Goal: Transaction & Acquisition: Subscribe to service/newsletter

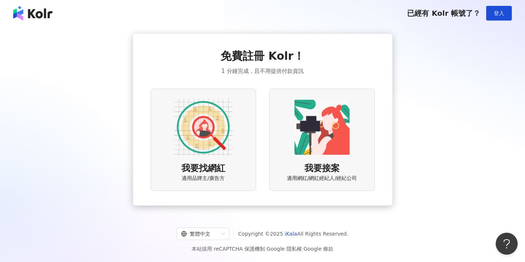
click at [205, 121] on img at bounding box center [203, 127] width 59 height 59
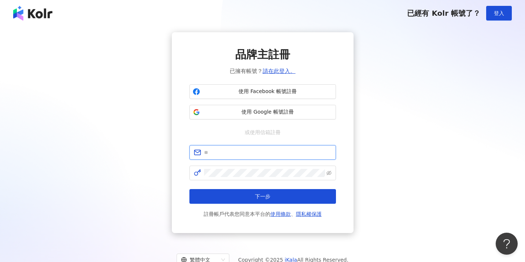
click at [239, 156] on input "text" at bounding box center [268, 152] width 128 height 8
type input "**********"
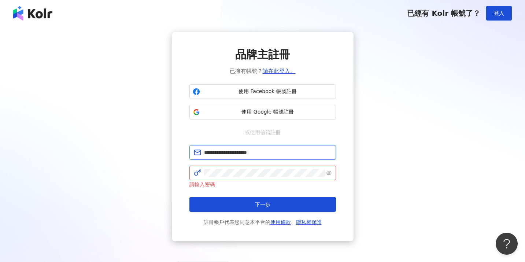
click at [285, 149] on input "**********" at bounding box center [268, 152] width 128 height 8
drag, startPoint x: 283, startPoint y: 149, endPoint x: 153, endPoint y: 148, distance: 130.1
click at [153, 148] on div "**********" at bounding box center [263, 136] width 508 height 209
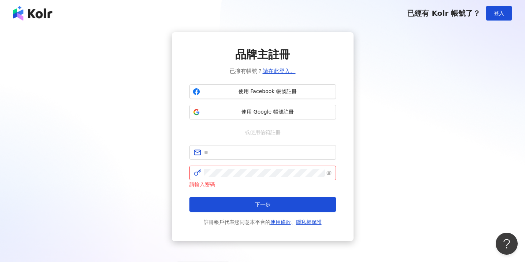
click at [413, 126] on div "品牌主註冊 已擁有帳號？ 請在此登入。 使用 Facebook 帳號註冊 使用 Google 帳號註冊 或使用信箱註冊 請輸入密碼 下一步 註冊帳戶代表您同意…" at bounding box center [263, 136] width 508 height 209
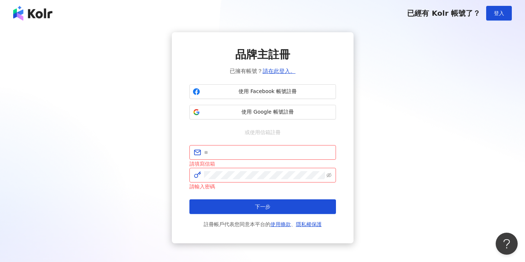
click at [407, 147] on div "品牌主註冊 已擁有帳號？ 請在此登入。 使用 Facebook 帳號註冊 使用 Google 帳號註冊 或使用信箱註冊 請填寫信箱 請輸入密碼 下一步 註冊帳…" at bounding box center [263, 137] width 508 height 211
click at [383, 127] on div "品牌主註冊 已擁有帳號？ 請在此登入。 使用 Facebook 帳號註冊 使用 Google 帳號註冊 或使用信箱註冊 請填寫信箱 請輸入密碼 下一步 註冊帳…" at bounding box center [263, 137] width 508 height 211
click at [415, 129] on div "品牌主註冊 已擁有帳號？ 請在此登入。 使用 Facebook 帳號註冊 使用 Google 帳號註冊 或使用信箱註冊 請填寫信箱 請輸入密碼 下一步 註冊帳…" at bounding box center [263, 137] width 508 height 211
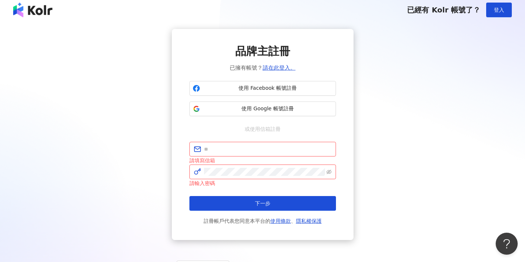
scroll to position [11, 0]
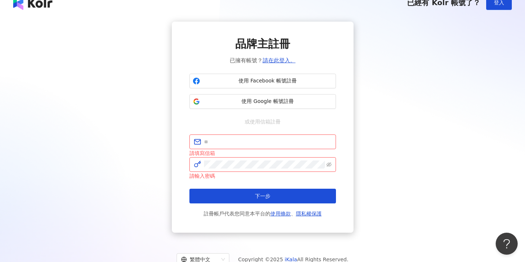
click at [32, 52] on div "品牌主註冊 已擁有帳號？ 請在此登入。 使用 Facebook 帳號註冊 使用 Google 帳號註冊 或使用信箱註冊 請填寫信箱 請輸入密碼 下一步 註冊帳…" at bounding box center [263, 127] width 508 height 211
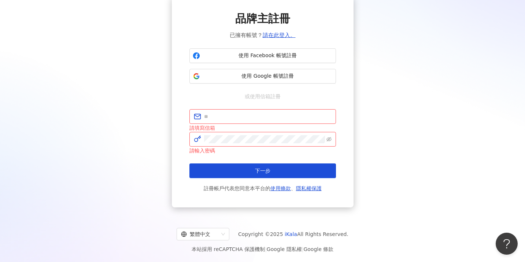
scroll to position [36, 0]
click at [224, 110] on span at bounding box center [263, 116] width 147 height 15
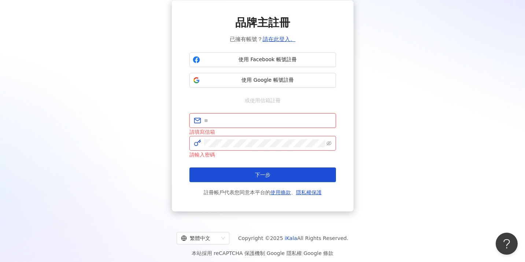
scroll to position [32, 0]
click at [242, 117] on input "text" at bounding box center [268, 121] width 128 height 8
drag, startPoint x: 225, startPoint y: 121, endPoint x: 277, endPoint y: 120, distance: 52.8
click at [277, 120] on input "**********" at bounding box center [268, 121] width 128 height 8
type input "**********"
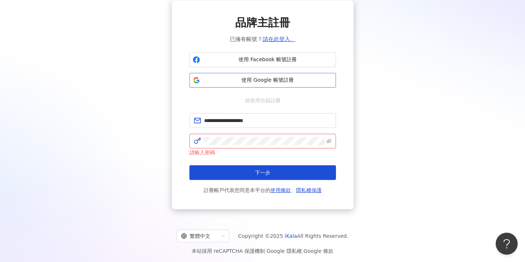
click at [268, 77] on span "使用 Google 帳號註冊" at bounding box center [268, 80] width 130 height 7
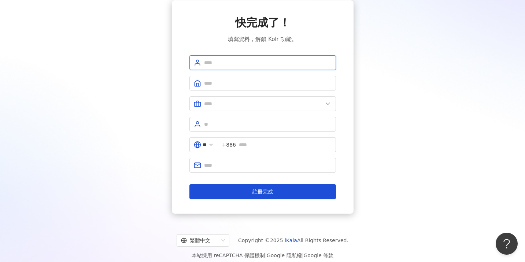
click at [279, 59] on input "text" at bounding box center [268, 63] width 128 height 8
type input "*******"
click at [261, 80] on input "text" at bounding box center [268, 83] width 128 height 8
type input "****"
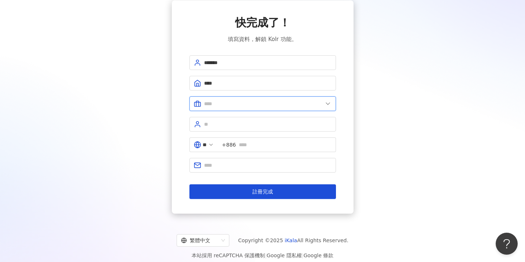
click at [253, 104] on input "text" at bounding box center [263, 104] width 119 height 8
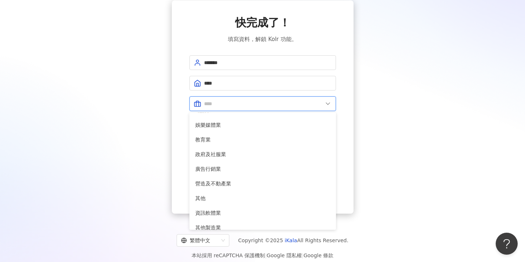
scroll to position [150, 0]
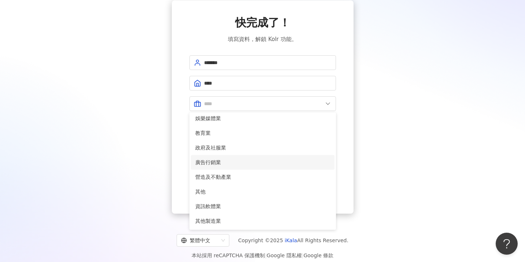
click at [251, 165] on span "廣告行銷業" at bounding box center [262, 162] width 135 height 8
type input "*****"
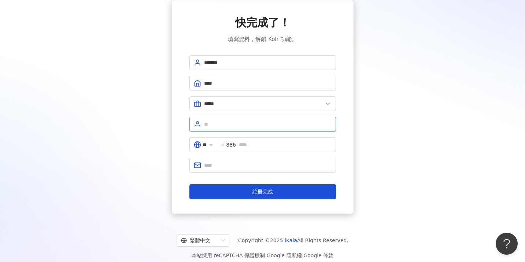
click at [258, 128] on span at bounding box center [263, 124] width 147 height 15
type input "*"
type input "****"
click at [266, 142] on input "text" at bounding box center [285, 145] width 93 height 8
type input "*"
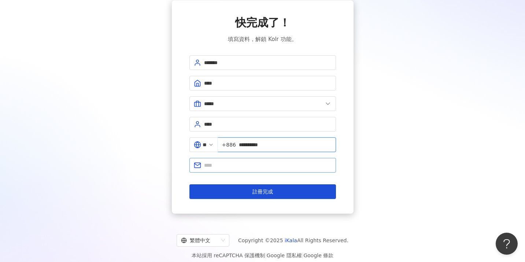
type input "**********"
click at [244, 170] on span at bounding box center [263, 165] width 147 height 15
click at [244, 168] on input "text" at bounding box center [268, 165] width 128 height 8
type input "**********"
click at [169, 183] on div "**********" at bounding box center [263, 106] width 508 height 213
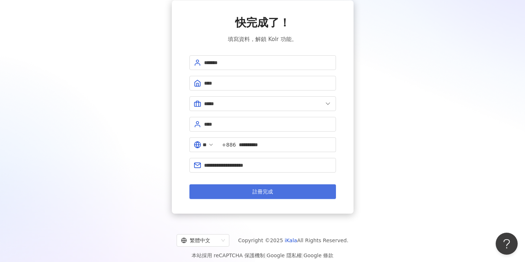
click at [217, 187] on button "註冊完成" at bounding box center [263, 191] width 147 height 15
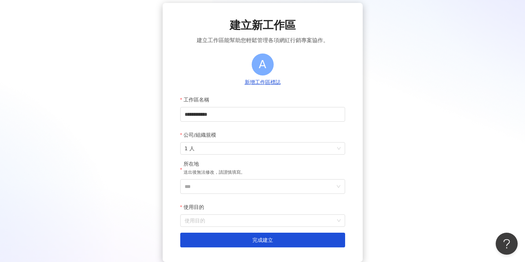
scroll to position [30, 0]
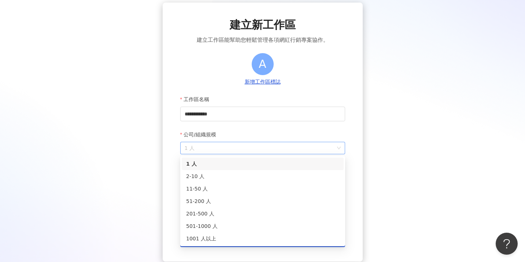
click at [254, 150] on span "1 人" at bounding box center [263, 148] width 156 height 12
click at [236, 206] on div "51-200 人" at bounding box center [263, 201] width 162 height 12
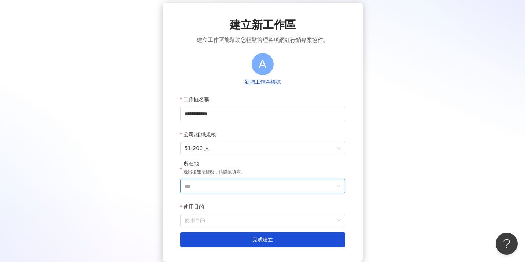
click at [240, 185] on input "***" at bounding box center [260, 186] width 150 height 14
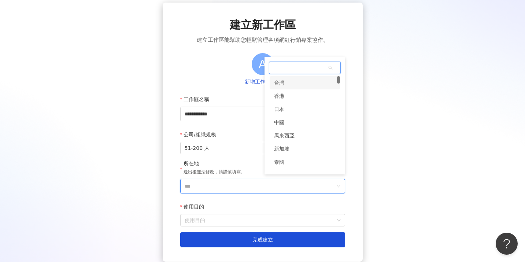
click at [290, 83] on div "台灣" at bounding box center [305, 82] width 70 height 13
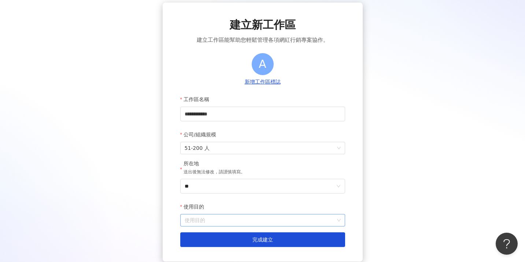
click at [225, 220] on input "使用目的" at bounding box center [263, 220] width 156 height 12
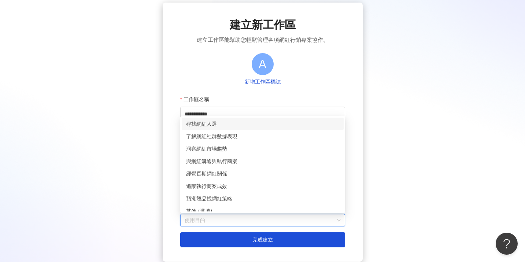
click at [244, 127] on div "尋找網紅人選" at bounding box center [262, 124] width 153 height 8
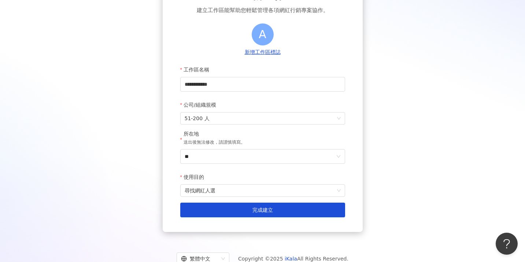
scroll to position [85, 0]
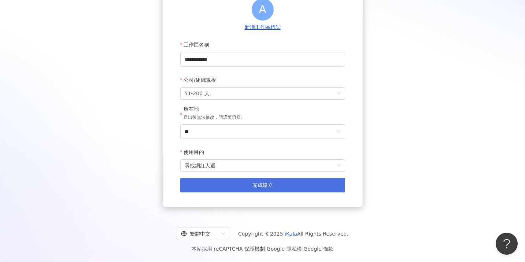
click at [210, 178] on button "完成建立" at bounding box center [262, 185] width 165 height 15
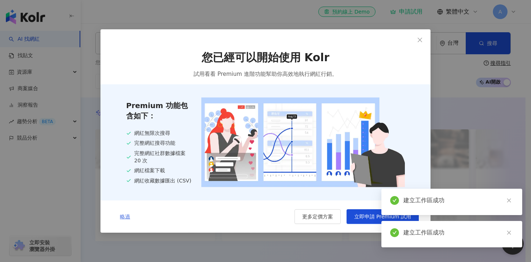
click at [133, 219] on button "略過" at bounding box center [125, 216] width 26 height 15
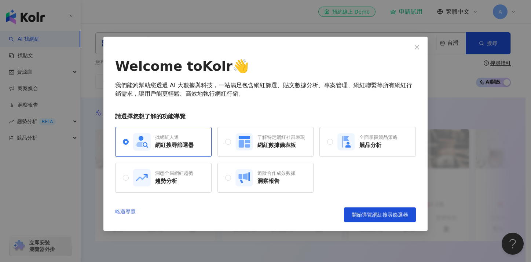
click at [131, 212] on link "略過導覽" at bounding box center [125, 214] width 21 height 15
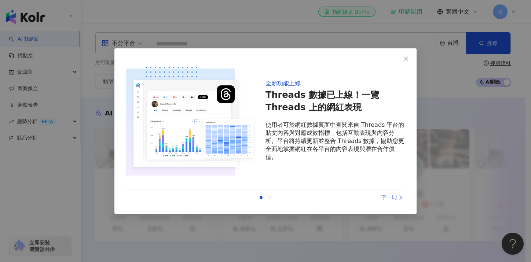
click at [387, 192] on div "上一則 下一則" at bounding box center [265, 197] width 279 height 15
click at [385, 198] on div "下一則" at bounding box center [377, 198] width 55 height 8
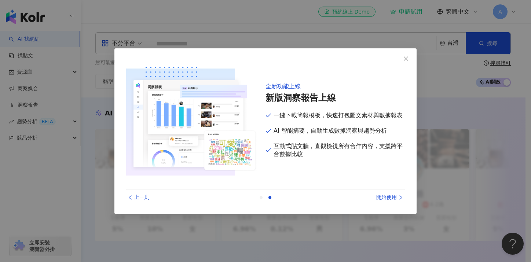
click at [385, 198] on div "開始使用" at bounding box center [377, 198] width 55 height 8
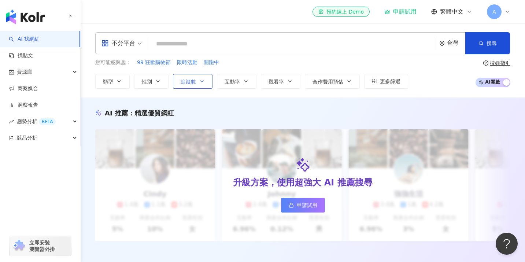
click at [194, 76] on button "追蹤數" at bounding box center [193, 81] width 40 height 15
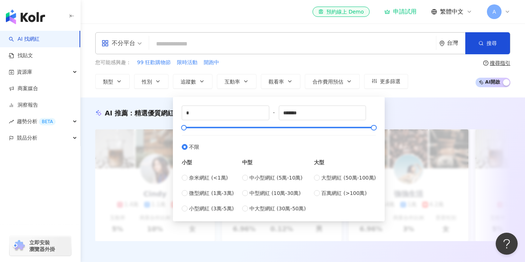
click at [322, 164] on div "大型" at bounding box center [345, 162] width 62 height 8
type input "*******"
type input "*********"
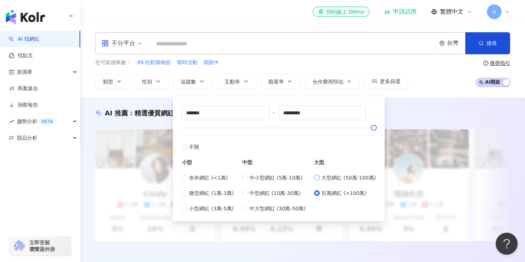
click at [322, 179] on label "大型網紅 (50萬-100萬)" at bounding box center [345, 178] width 62 height 8
type input "******"
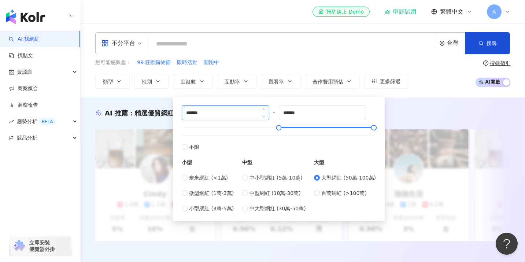
click at [190, 114] on input "******" at bounding box center [225, 113] width 87 height 14
type input "******"
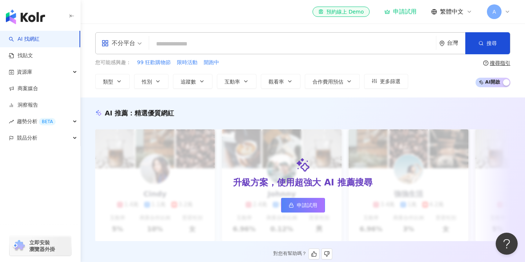
click at [414, 117] on div "AI 推薦 ： 精選優質網紅" at bounding box center [302, 112] width 415 height 9
click at [204, 87] on button "追蹤數" at bounding box center [193, 81] width 40 height 15
click at [431, 112] on div "AI 推薦 ： 精選優質網紅" at bounding box center [302, 112] width 415 height 9
click at [117, 82] on icon "button" at bounding box center [119, 81] width 6 height 6
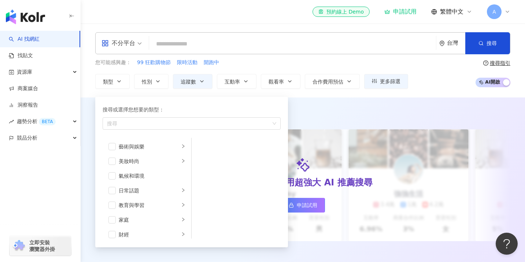
click at [403, 106] on div "AI 推薦 ： 精選優質網紅 升級方案，使用超強大 AI 推薦搜尋 申請試用 Cindy 1.4萬 1.1萬 3.2萬 互動率 5% 商業合作比例 10% 受…" at bounding box center [303, 183] width 445 height 170
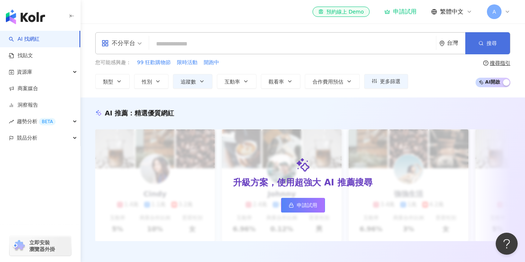
click at [477, 47] on button "搜尋" at bounding box center [488, 43] width 45 height 22
click at [488, 40] on button "搜尋" at bounding box center [488, 43] width 45 height 22
click at [140, 44] on span "不分平台" at bounding box center [122, 43] width 40 height 12
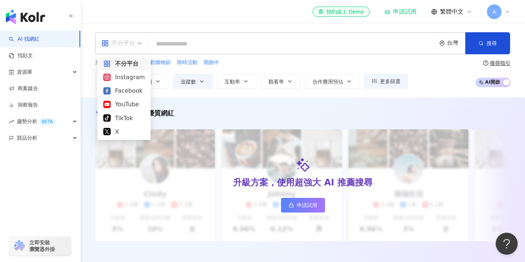
click at [134, 60] on div "不分平台" at bounding box center [123, 63] width 41 height 9
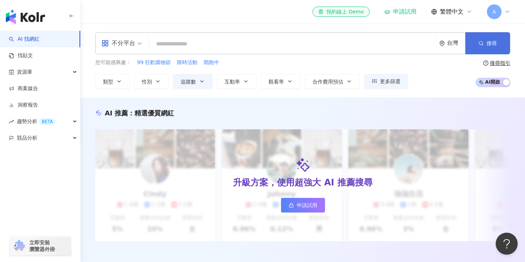
click at [468, 39] on button "搜尋" at bounding box center [488, 43] width 45 height 22
click at [174, 43] on input "search" at bounding box center [292, 44] width 281 height 14
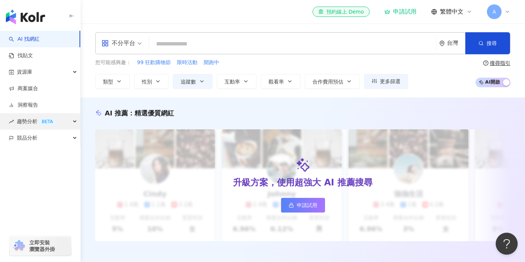
click at [64, 117] on div "趨勢分析 BETA" at bounding box center [40, 121] width 80 height 16
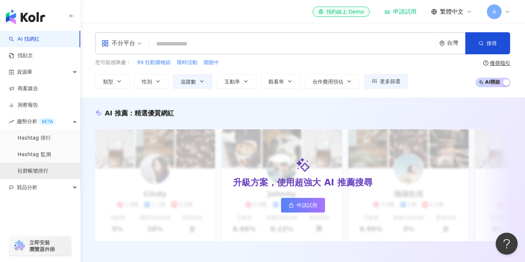
click at [43, 170] on link "社群帳號排行" at bounding box center [33, 171] width 31 height 7
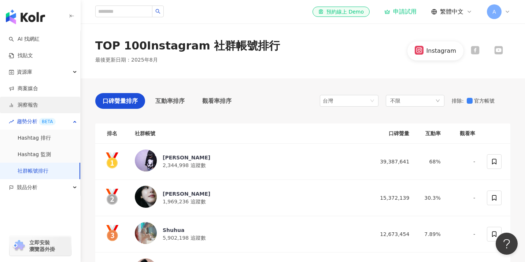
click at [38, 106] on link "洞察報告" at bounding box center [23, 105] width 29 height 7
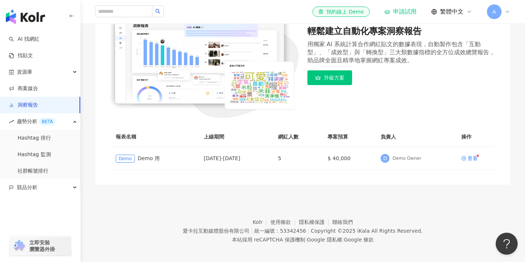
scroll to position [107, 0]
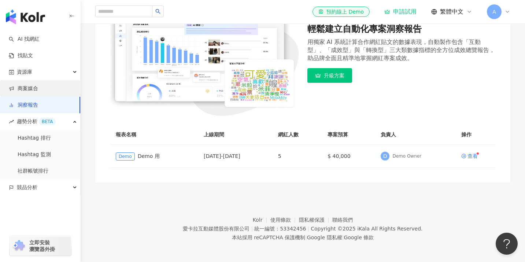
click at [38, 85] on link "商案媒合" at bounding box center [23, 88] width 29 height 7
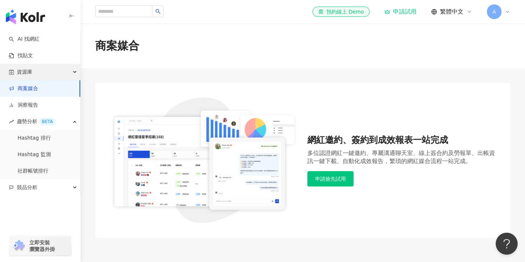
click at [41, 72] on div "資源庫" at bounding box center [40, 72] width 80 height 16
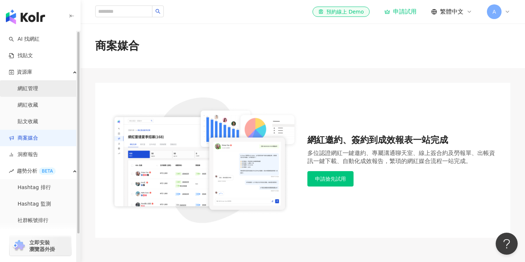
click at [34, 89] on link "網紅管理" at bounding box center [28, 88] width 21 height 7
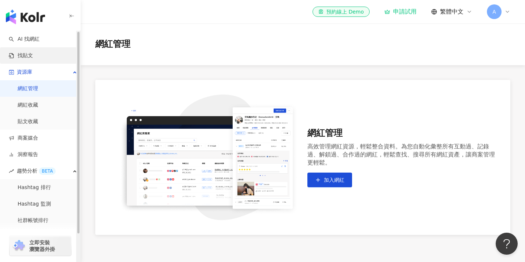
click at [33, 57] on link "找貼文" at bounding box center [21, 55] width 24 height 7
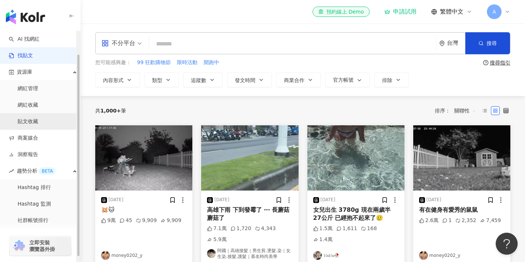
scroll to position [32, 0]
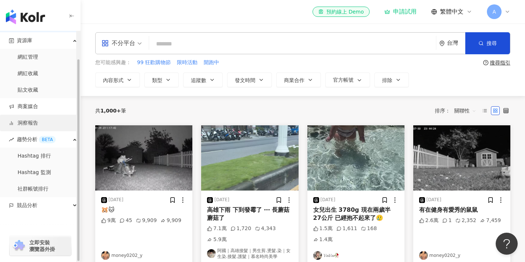
click at [38, 119] on link "洞察報告" at bounding box center [23, 122] width 29 height 7
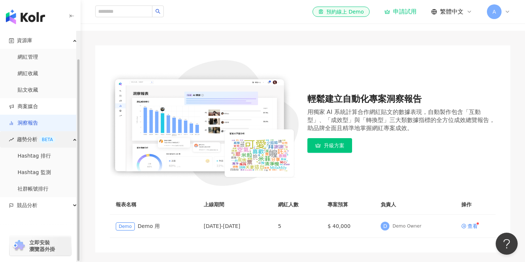
scroll to position [39, 0]
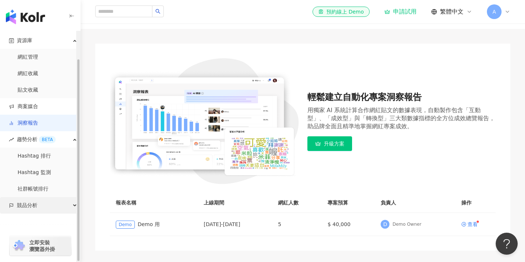
click at [20, 207] on span "競品分析" at bounding box center [27, 205] width 21 height 16
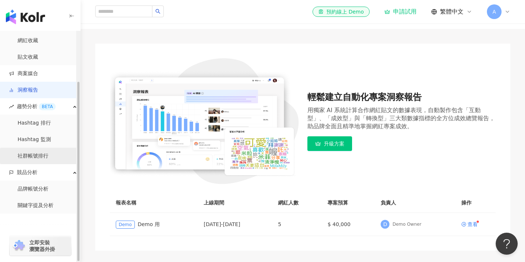
scroll to position [0, 0]
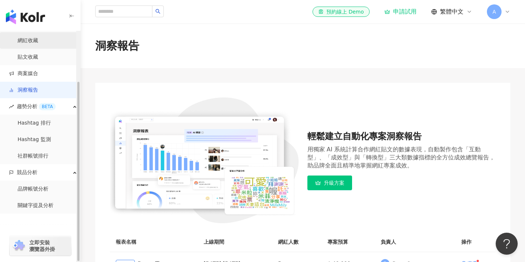
click at [33, 37] on link "網紅收藏" at bounding box center [28, 40] width 21 height 7
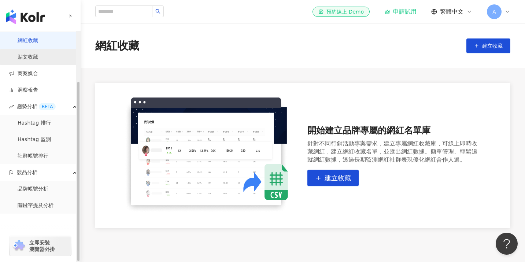
click at [23, 55] on link "貼文收藏" at bounding box center [28, 57] width 21 height 7
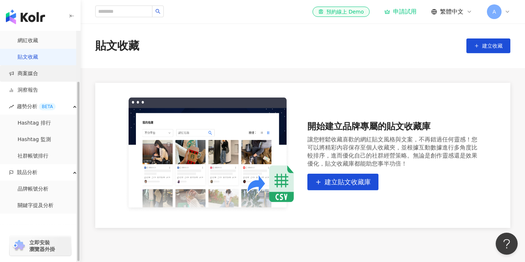
click at [21, 73] on link "商案媒合" at bounding box center [23, 73] width 29 height 7
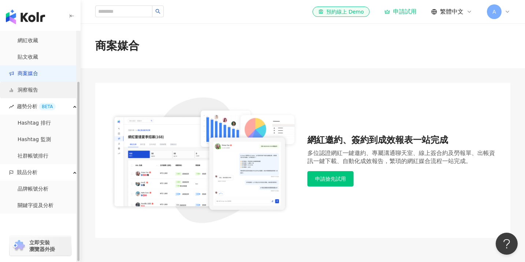
click at [22, 88] on link "洞察報告" at bounding box center [23, 90] width 29 height 7
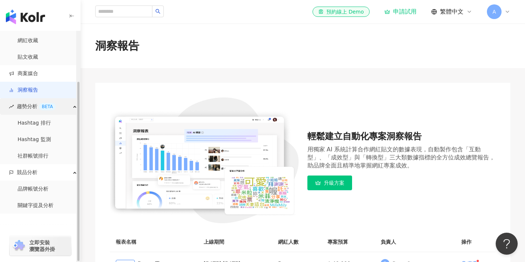
click at [32, 104] on span "趨勢分析 BETA" at bounding box center [36, 106] width 39 height 16
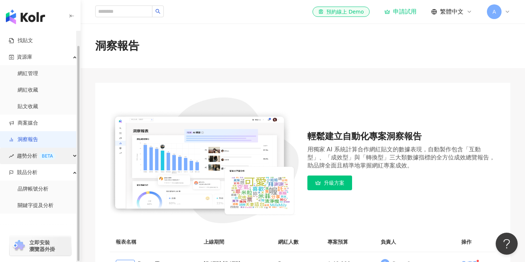
scroll to position [15, 0]
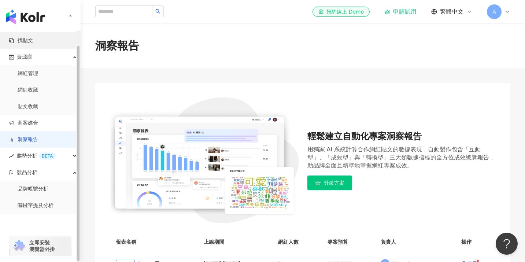
click at [31, 40] on link "找貼文" at bounding box center [21, 40] width 24 height 7
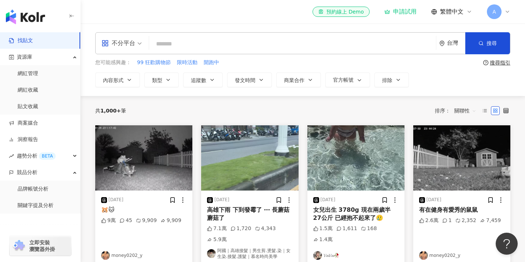
click at [170, 45] on input "search" at bounding box center [292, 44] width 281 height 16
click at [195, 79] on span "追蹤數" at bounding box center [198, 80] width 15 height 6
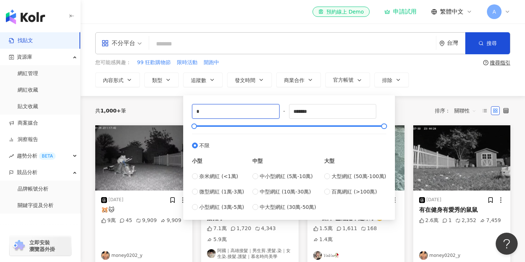
drag, startPoint x: 211, startPoint y: 115, endPoint x: 184, endPoint y: 111, distance: 26.8
click at [187, 111] on div "* - ******* 不限 小型 奈米網紅 (<1萬) 微型網紅 (1萬-3萬) 小型網紅 (3萬-5萬) 中型 中小型網紅 (5萬-10萬) 中型網紅 (…" at bounding box center [289, 157] width 212 height 125
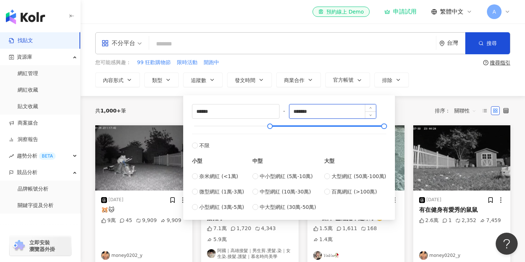
click at [320, 115] on input "*******" at bounding box center [333, 111] width 87 height 14
drag, startPoint x: 323, startPoint y: 108, endPoint x: 272, endPoint y: 114, distance: 51.3
click at [272, 114] on div "****** - ******* 不限 小型 奈米網紅 (<1萬) 微型網紅 (1萬-3萬) 小型網紅 (3萬-5萬) 中型 中小型網紅 (5萬-10萬) 中…" at bounding box center [289, 157] width 194 height 107
click at [334, 191] on span "百萬網紅 (>100萬)" at bounding box center [354, 192] width 45 height 8
type input "*******"
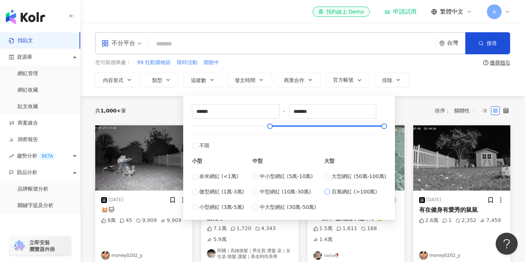
type input "*********"
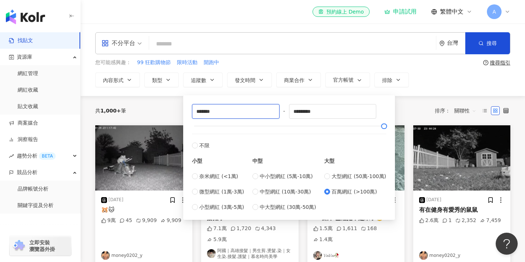
drag, startPoint x: 231, startPoint y: 115, endPoint x: 160, endPoint y: 103, distance: 72.1
click at [160, 103] on main "不分平台 台灣 搜尋 您可能感興趣： 99 狂歡購物節 限時活動 開跑中 搜尋指引 內容形式 類型 追蹤數 發文時間 商業合作 官方帳號 排除 *******…" at bounding box center [303, 251] width 445 height 457
type input "******"
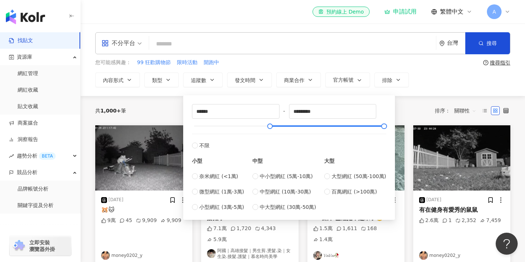
click at [302, 151] on div "中型 中小型網紅 (5萬-10萬) 中型網紅 (10萬-30萬) 中大型網紅 (30萬-50萬)" at bounding box center [285, 181] width 64 height 62
click at [413, 110] on div "共 1,000+ 筆 排序： 關聯性" at bounding box center [302, 111] width 415 height 12
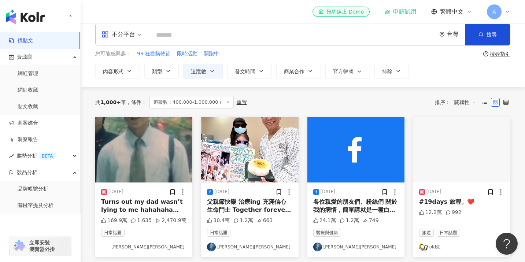
scroll to position [9, 0]
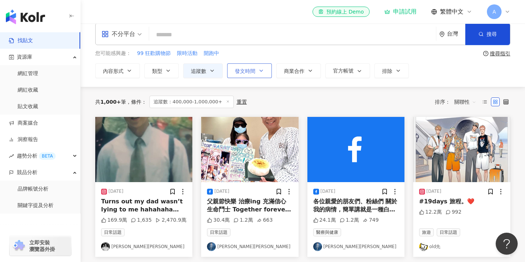
click at [258, 71] on icon "button" at bounding box center [261, 71] width 6 height 6
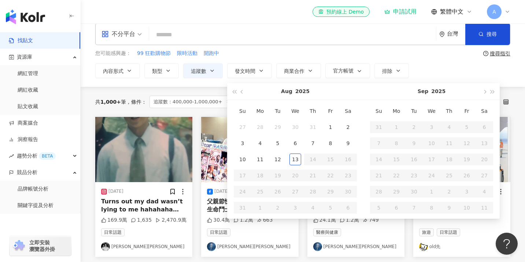
click at [259, 85] on div "Aug 2025" at bounding box center [296, 91] width 98 height 16
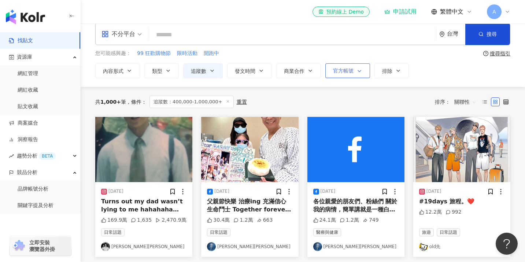
click at [357, 73] on icon "button" at bounding box center [360, 71] width 6 height 6
click at [343, 108] on span "顯示" at bounding box center [345, 110] width 16 height 8
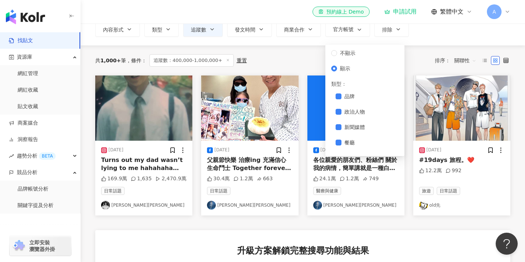
scroll to position [15, 0]
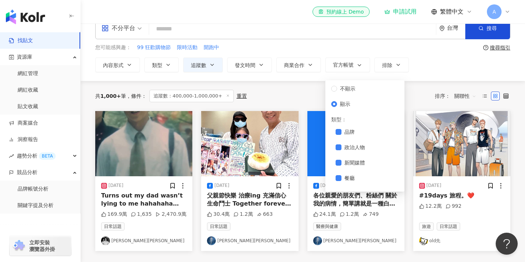
drag, startPoint x: 420, startPoint y: 94, endPoint x: 420, endPoint y: 100, distance: 6.6
click at [420, 100] on div "共 1,000+ 筆 條件 ： 追蹤數：400,000-1,000,000+ 重置 排序： 關聯性" at bounding box center [302, 96] width 415 height 30
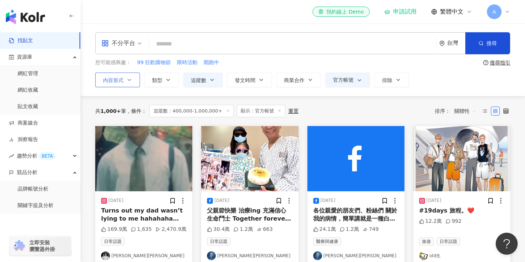
drag, startPoint x: 133, startPoint y: 84, endPoint x: 133, endPoint y: 77, distance: 6.6
click at [133, 84] on div "不分平台 台灣 搜尋 您可能感興趣： 99 狂歡購物節 限時活動 開跑中 搜尋指引 內容形式 類型 追蹤數 發文時間 Aug 2025 Su Mo Tu We…" at bounding box center [303, 59] width 445 height 73
click at [132, 78] on icon "button" at bounding box center [129, 80] width 6 height 6
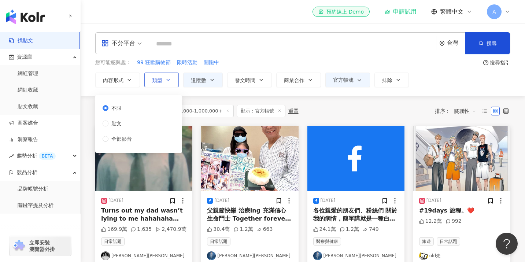
click at [155, 78] on span "類型" at bounding box center [157, 80] width 10 height 6
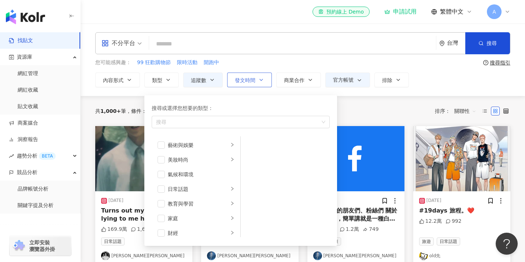
click at [242, 76] on button "發文時間" at bounding box center [249, 80] width 45 height 15
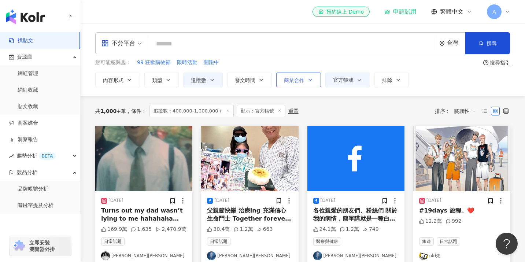
click at [277, 78] on button "商業合作" at bounding box center [298, 80] width 45 height 15
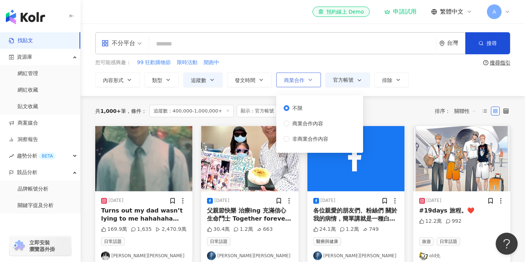
click at [282, 73] on button "商業合作" at bounding box center [298, 80] width 45 height 15
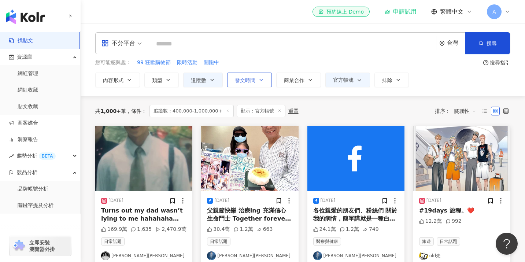
click at [256, 82] on button "發文時間" at bounding box center [249, 80] width 45 height 15
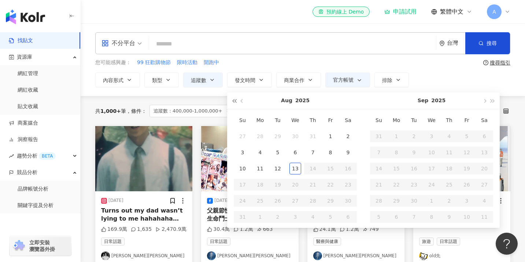
click at [235, 102] on span "button" at bounding box center [234, 101] width 4 height 4
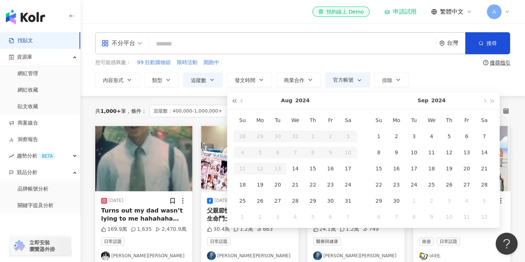
click at [235, 102] on span "button" at bounding box center [234, 101] width 4 height 4
click at [244, 101] on button "button" at bounding box center [242, 100] width 8 height 16
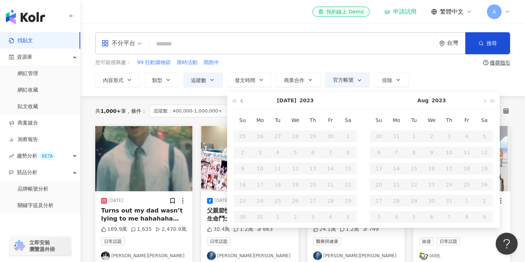
click at [244, 101] on button "button" at bounding box center [242, 100] width 8 height 16
click at [495, 100] on button "button" at bounding box center [493, 100] width 8 height 16
click at [492, 100] on span "button" at bounding box center [493, 101] width 4 height 4
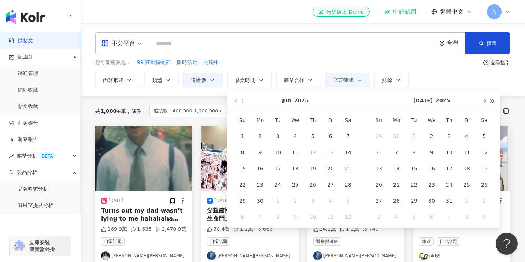
click at [492, 100] on span "button" at bounding box center [493, 101] width 4 height 4
click at [232, 101] on span "button" at bounding box center [234, 101] width 4 height 4
click at [242, 101] on span "button" at bounding box center [243, 101] width 4 height 4
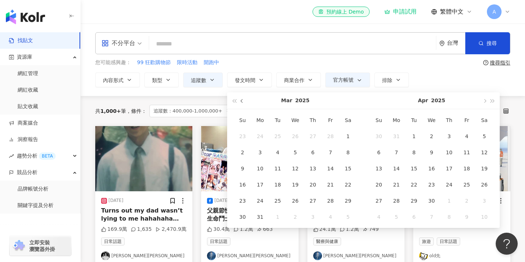
click at [242, 101] on span "button" at bounding box center [243, 101] width 4 height 4
type input "**********"
click at [297, 132] on div "1" at bounding box center [296, 136] width 12 height 12
type input "**********"
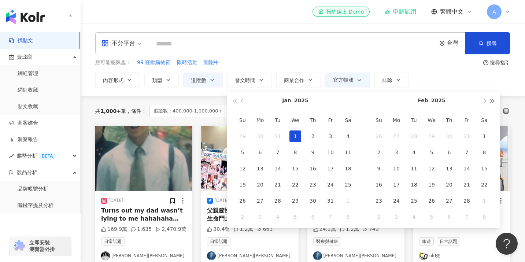
click at [492, 101] on span "button" at bounding box center [493, 101] width 4 height 4
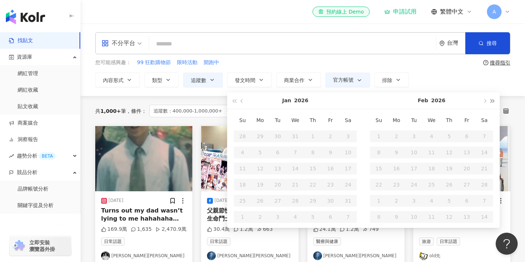
click at [492, 101] on span "button" at bounding box center [493, 101] width 4 height 4
click at [236, 100] on button "button" at bounding box center [234, 100] width 8 height 16
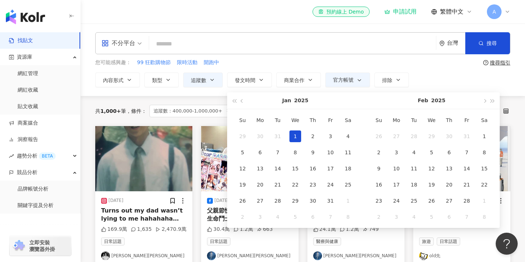
type input "**********"
click at [485, 102] on span "button" at bounding box center [485, 101] width 4 height 4
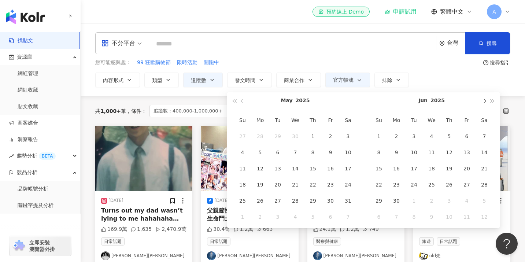
click at [485, 102] on span "button" at bounding box center [485, 101] width 4 height 4
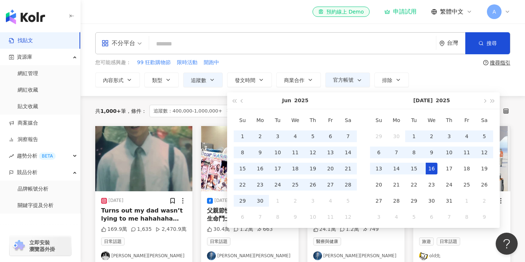
type input "**********"
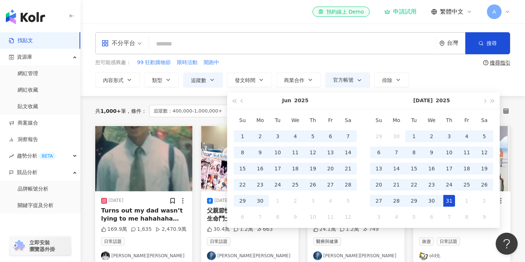
click at [452, 201] on div "31" at bounding box center [450, 201] width 12 height 12
type input "**********"
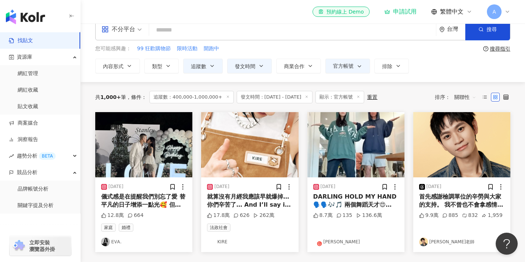
scroll to position [15, 0]
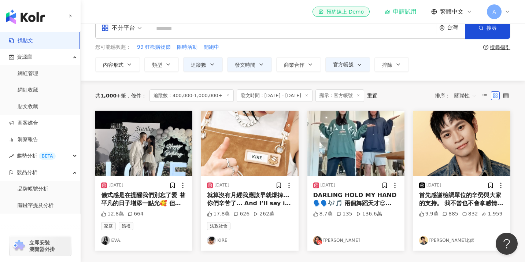
click at [136, 29] on span "不分平台" at bounding box center [122, 28] width 40 height 12
click at [430, 63] on div "**********" at bounding box center [302, 64] width 415 height 15
click at [483, 92] on label at bounding box center [485, 95] width 9 height 9
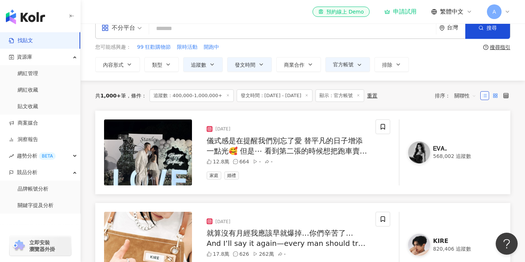
click at [492, 95] on label at bounding box center [495, 95] width 9 height 9
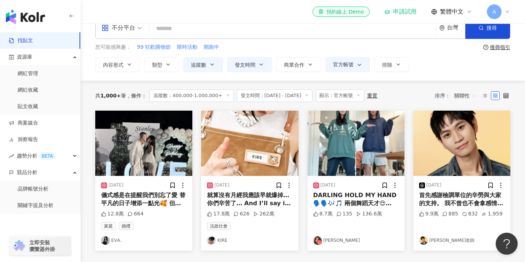
click at [502, 96] on label at bounding box center [506, 95] width 9 height 9
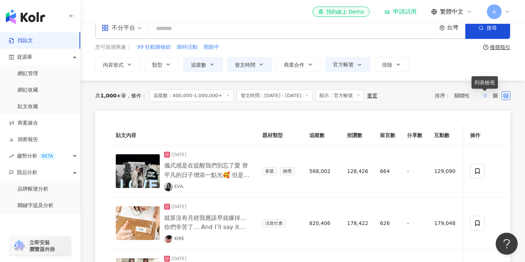
click at [487, 97] on line at bounding box center [485, 97] width 3 height 0
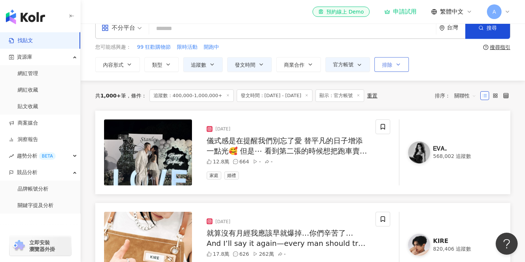
click at [401, 67] on button "排除" at bounding box center [392, 64] width 34 height 15
click at [427, 66] on div "**********" at bounding box center [303, 44] width 445 height 55
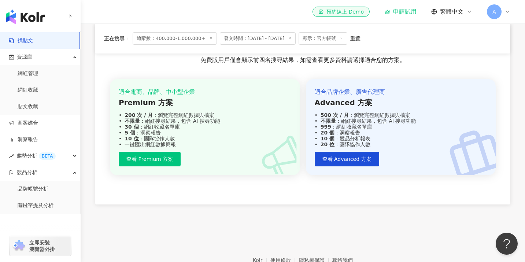
scroll to position [479, 0]
click at [353, 159] on span "查看 Advanced 方案" at bounding box center [347, 159] width 49 height 6
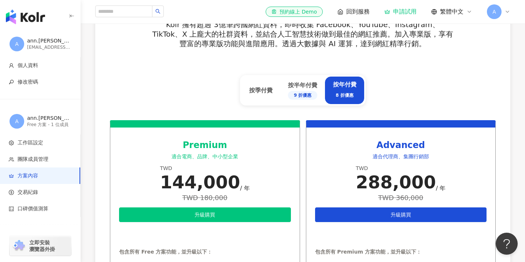
scroll to position [268, 0]
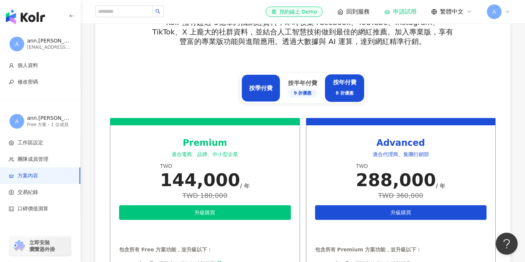
click at [265, 97] on div "按季付費" at bounding box center [261, 87] width 39 height 27
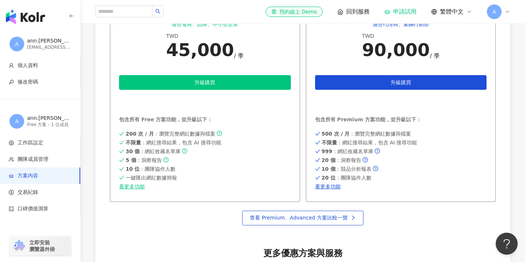
scroll to position [401, 0]
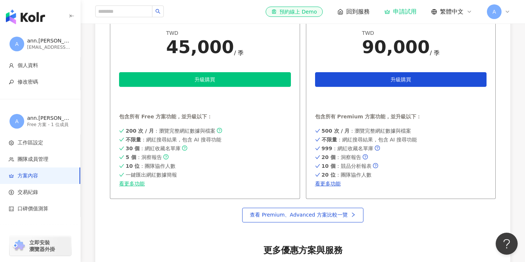
click at [175, 230] on div "升級方案以獲得更完整服務 Kolr 擁有超過 3億筆跨國網紅資料，即時收集 Facebook、YouTube、Instagram、TikTok、X 上龐大的社…" at bounding box center [302, 139] width 415 height 584
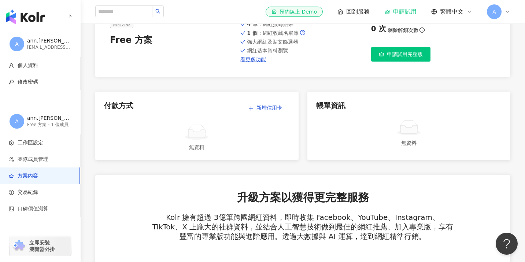
scroll to position [43, 0]
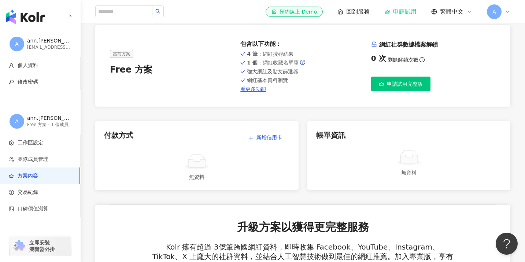
click at [416, 86] on span "申請試用完整版" at bounding box center [405, 84] width 36 height 6
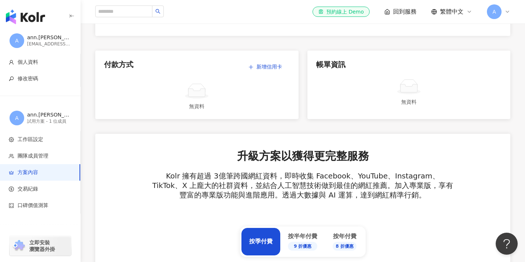
scroll to position [22, 0]
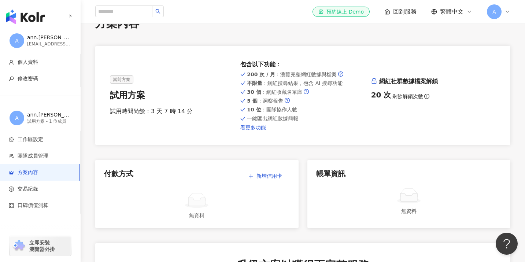
click at [401, 5] on div "el-icon-cs 預約線上 Demo 回到服務 繁體中文 A" at bounding box center [412, 11] width 198 height 15
click at [401, 11] on span "回到服務" at bounding box center [404, 12] width 23 height 8
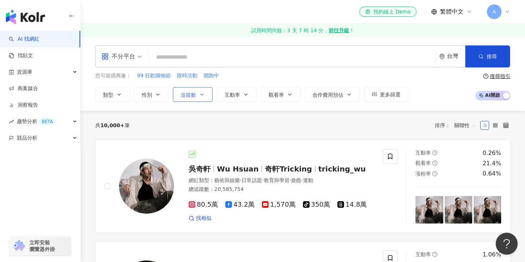
click at [195, 96] on span "追蹤數" at bounding box center [188, 95] width 15 height 6
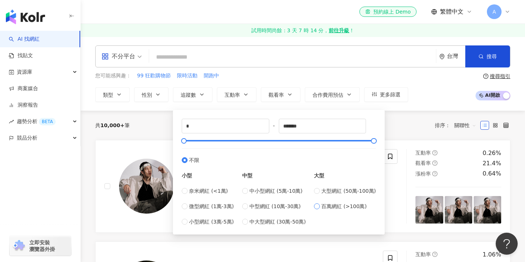
click at [339, 204] on span "百萬網紅 (>100萬)" at bounding box center [343, 206] width 45 height 8
type input "*******"
type input "*********"
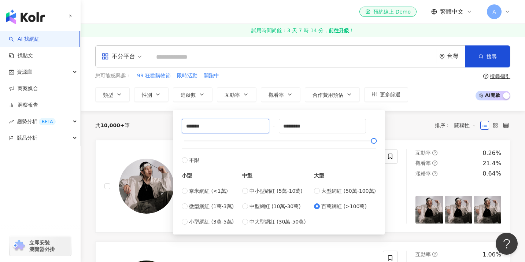
drag, startPoint x: 209, startPoint y: 124, endPoint x: 162, endPoint y: 123, distance: 47.3
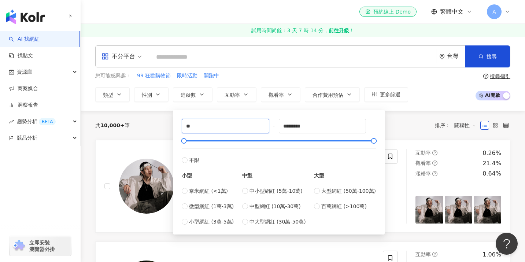
type input "*"
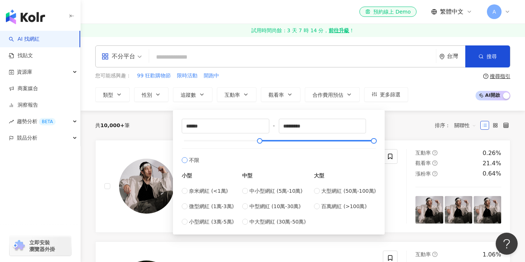
click at [294, 160] on label "不限" at bounding box center [279, 156] width 194 height 16
type input "*"
type input "*******"
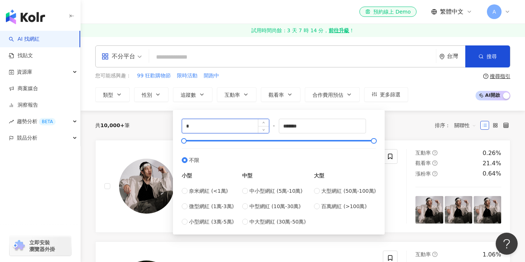
click at [231, 125] on input "*" at bounding box center [225, 126] width 87 height 14
click at [330, 205] on span "百萬網紅 (>100萬)" at bounding box center [343, 206] width 45 height 8
type input "*******"
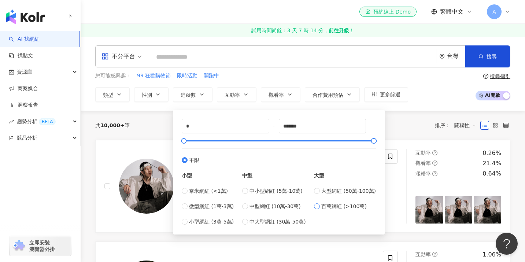
type input "*********"
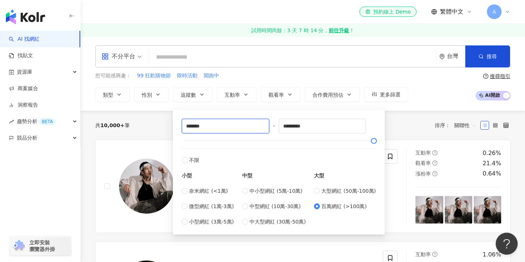
drag, startPoint x: 214, startPoint y: 125, endPoint x: 154, endPoint y: 124, distance: 60.1
type input "******"
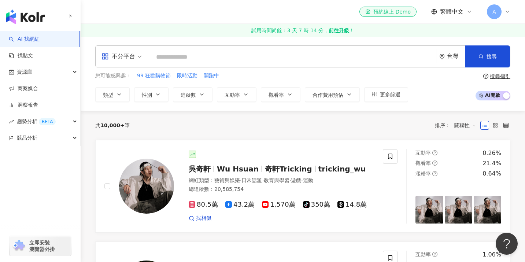
click at [152, 129] on div "共 10,000+ 筆 排序： 關聯性" at bounding box center [302, 125] width 415 height 12
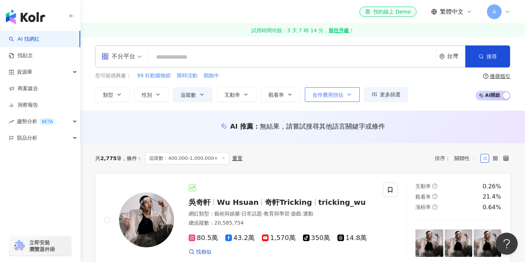
click at [343, 96] on span "合作費用預估" at bounding box center [328, 95] width 31 height 6
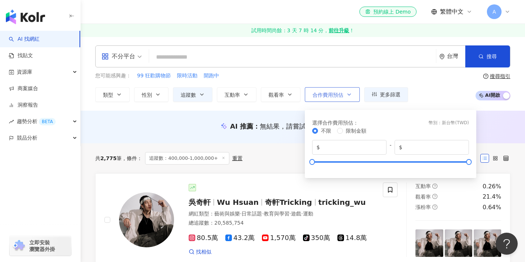
click at [343, 96] on span "合作費用預估" at bounding box center [328, 95] width 31 height 6
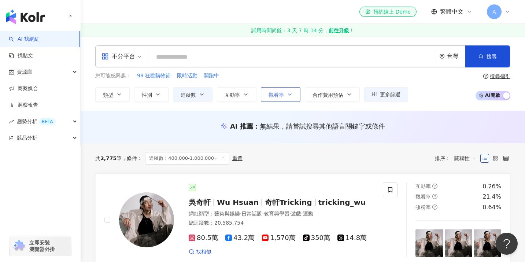
click at [282, 94] on span "觀看率" at bounding box center [276, 95] width 15 height 6
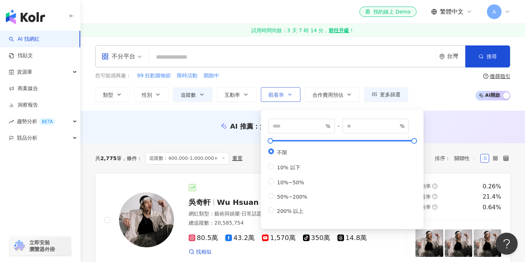
click at [283, 93] on span "觀看率" at bounding box center [276, 95] width 15 height 6
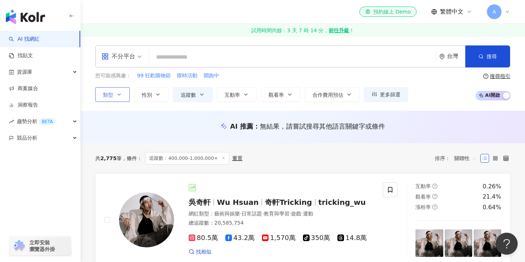
click at [118, 94] on icon "button" at bounding box center [119, 95] width 6 height 6
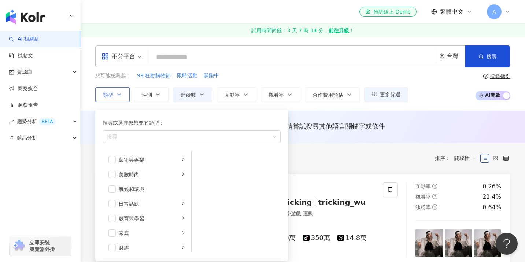
click at [121, 94] on icon "button" at bounding box center [119, 95] width 6 height 6
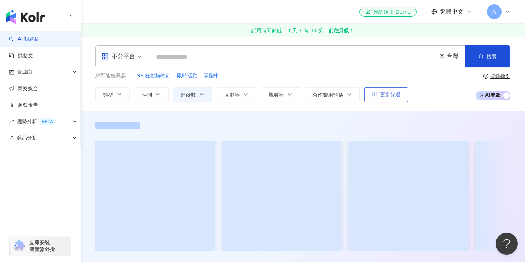
click at [397, 92] on span "更多篩選" at bounding box center [390, 95] width 21 height 6
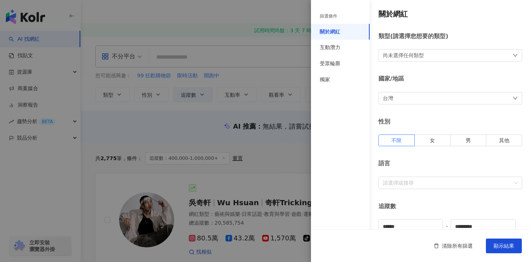
click at [418, 54] on div "尚未選擇任何類型" at bounding box center [403, 55] width 41 height 8
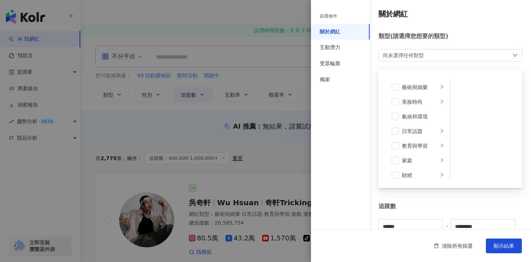
click at [418, 54] on div "尚未選擇任何類型" at bounding box center [403, 55] width 41 height 8
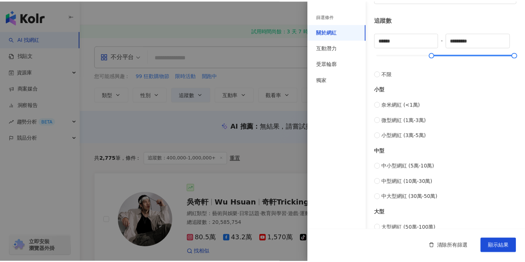
scroll to position [291, 0]
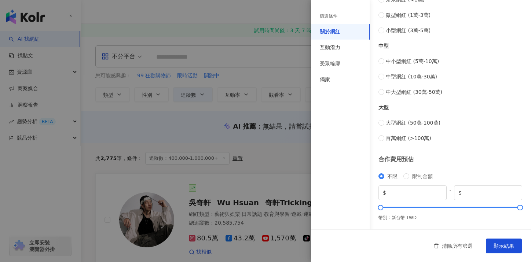
click at [272, 148] on div at bounding box center [265, 131] width 531 height 262
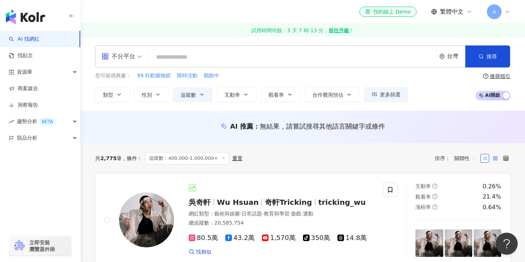
click at [496, 162] on label at bounding box center [495, 158] width 9 height 9
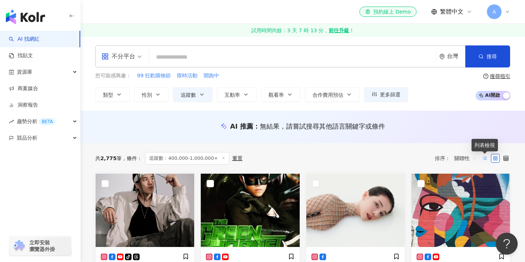
click at [483, 159] on icon at bounding box center [484, 158] width 5 height 5
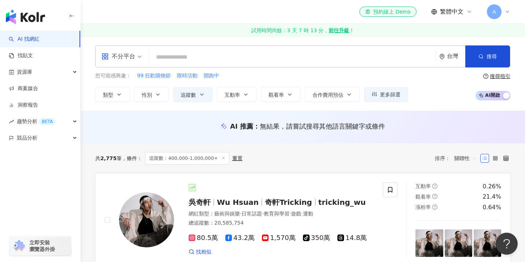
click at [143, 54] on div "不分平台" at bounding box center [122, 56] width 48 height 21
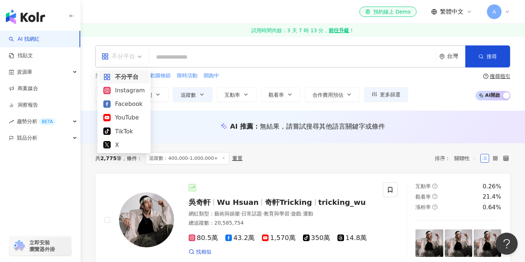
click at [129, 74] on div "不分平台" at bounding box center [123, 76] width 41 height 9
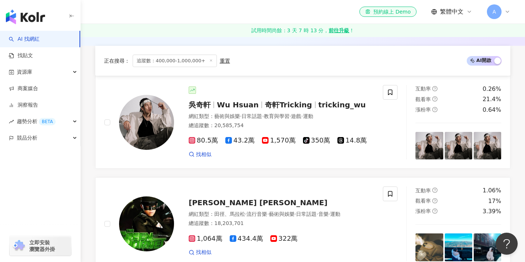
scroll to position [0, 0]
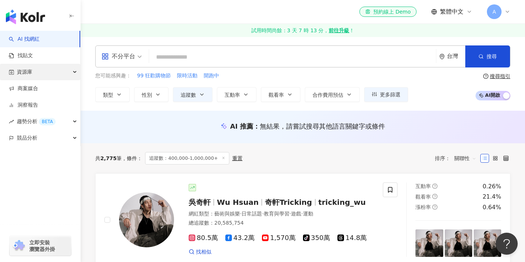
click at [76, 72] on icon "button" at bounding box center [76, 72] width 4 height 0
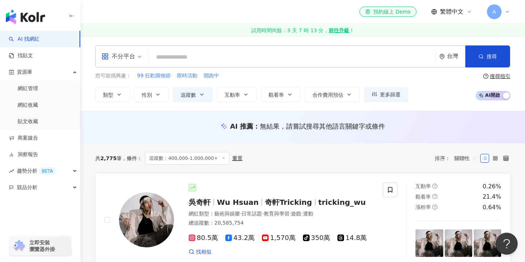
click at [177, 134] on div "AI 推薦 ： 無結果，請嘗試搜尋其他語言關鍵字或條件" at bounding box center [303, 129] width 445 height 14
click at [389, 97] on span "更多篩選" at bounding box center [390, 95] width 21 height 6
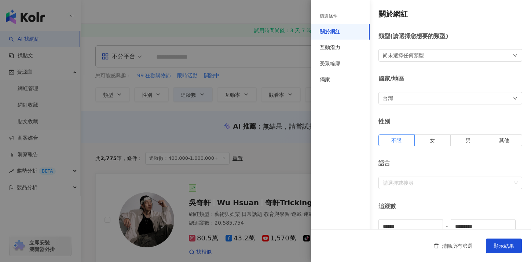
scroll to position [1, 0]
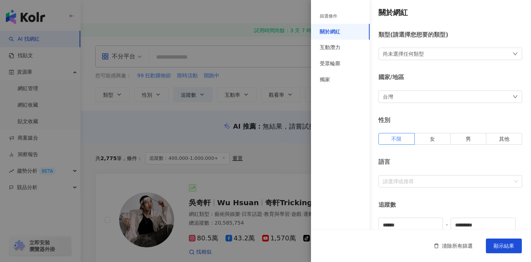
click at [447, 56] on div "尚未選擇任何類型" at bounding box center [450, 54] width 144 height 12
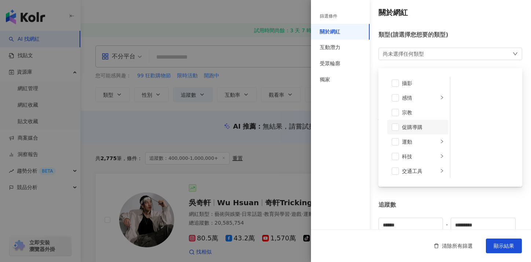
scroll to position [254, 0]
click at [460, 36] on div "類型 ( 請選擇您想要的類型 )" at bounding box center [450, 35] width 144 height 8
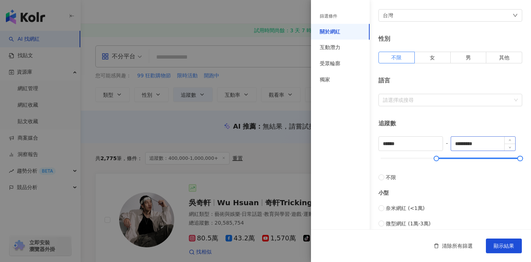
scroll to position [120, 0]
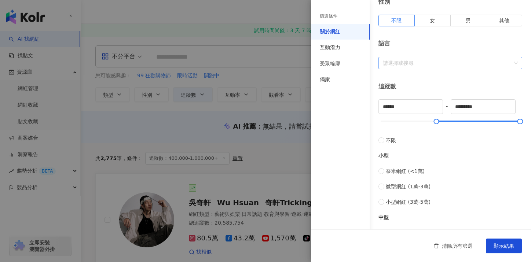
click at [436, 60] on div at bounding box center [446, 62] width 133 height 5
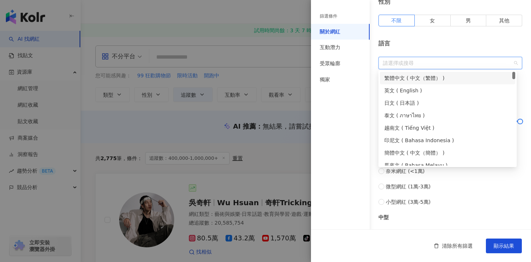
click at [417, 77] on div "繁體中文 ( 中文（繁體） )" at bounding box center [447, 78] width 126 height 8
click at [472, 36] on div "關於網紅 類型 ( 請選擇您想要的類型 ) 尚未選擇任何類型 國家/地區 台灣 性別 不限 女 男 其他 語言 繁體中文 追蹤數 ****** - *****…" at bounding box center [421, 140] width 220 height 521
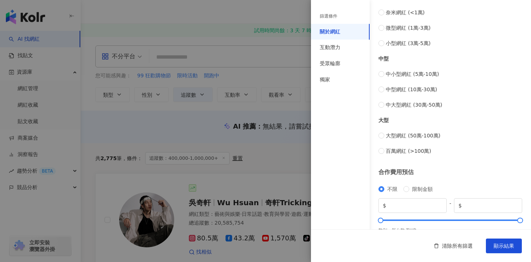
scroll to position [291, 0]
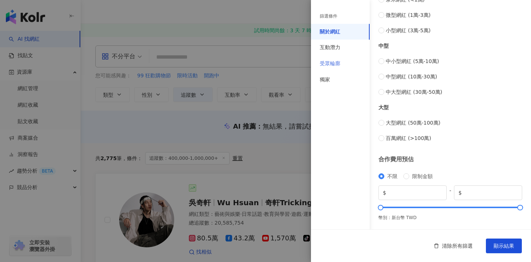
click at [345, 62] on div "受眾輪廓" at bounding box center [340, 64] width 59 height 16
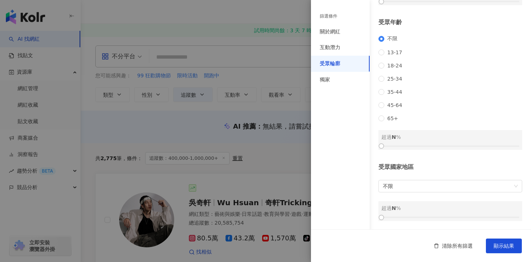
scroll to position [96, 0]
click at [334, 78] on div "獨家" at bounding box center [340, 80] width 59 height 16
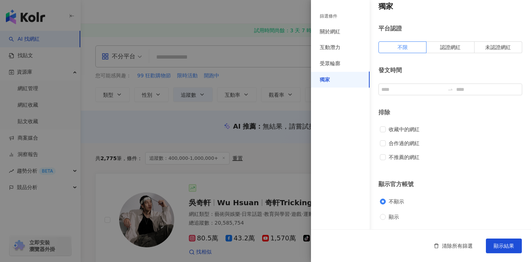
scroll to position [8, 0]
click at [342, 34] on div "關於網紅" at bounding box center [340, 32] width 59 height 16
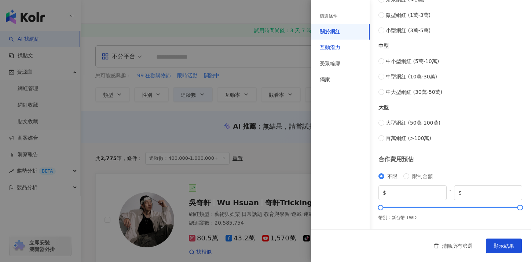
click at [333, 48] on div "互動潛力" at bounding box center [330, 47] width 21 height 7
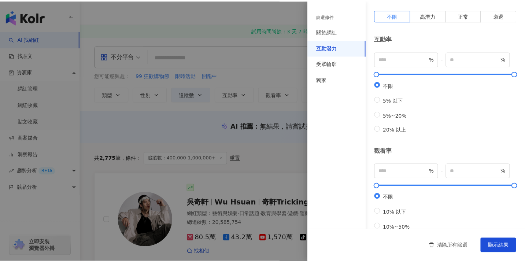
scroll to position [0, 0]
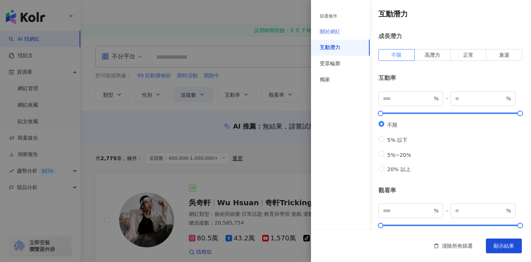
click at [346, 33] on div "關於網紅" at bounding box center [340, 32] width 59 height 16
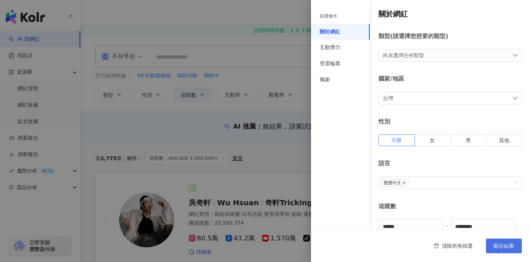
click at [503, 241] on button "顯示結果" at bounding box center [504, 246] width 36 height 15
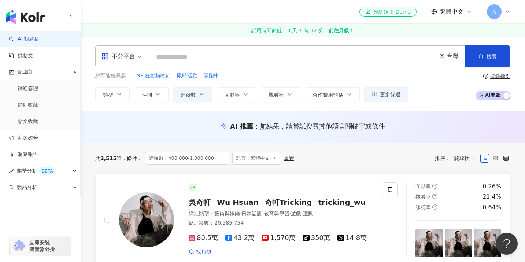
click at [472, 158] on span "關聯性" at bounding box center [466, 158] width 22 height 12
click at [464, 186] on div "追蹤數" at bounding box center [465, 186] width 18 height 8
click at [394, 94] on span "更多篩選" at bounding box center [390, 95] width 21 height 6
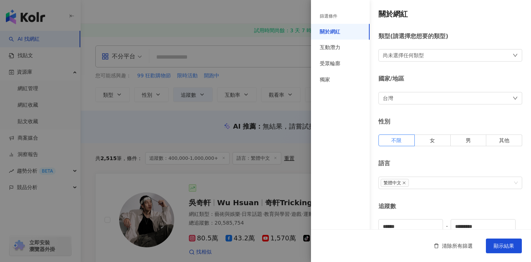
click at [298, 145] on div at bounding box center [265, 131] width 531 height 262
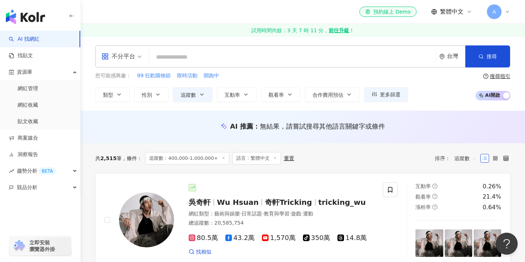
click at [507, 12] on icon at bounding box center [508, 12] width 6 height 6
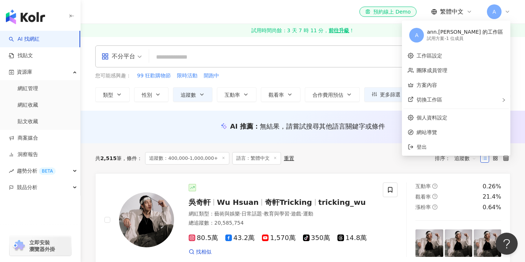
click at [507, 12] on icon at bounding box center [508, 12] width 6 height 6
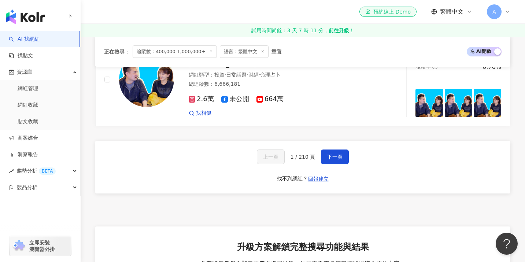
scroll to position [1253, 0]
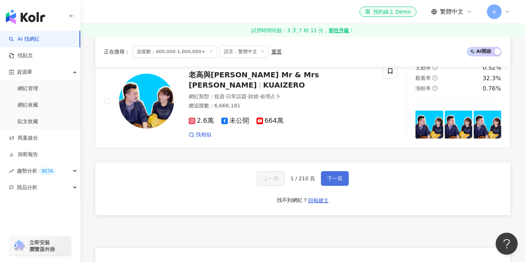
click at [338, 176] on span "下一頁" at bounding box center [334, 179] width 15 height 6
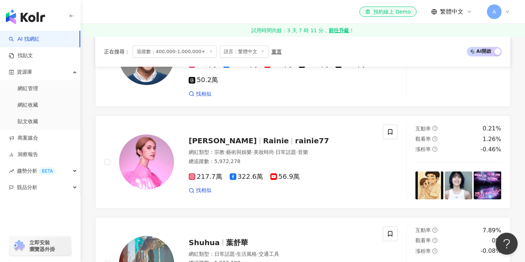
scroll to position [1269, 0]
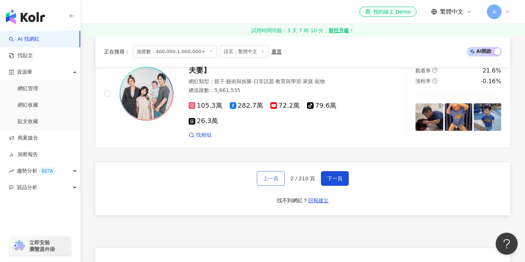
click at [261, 171] on button "上一頁" at bounding box center [271, 178] width 28 height 15
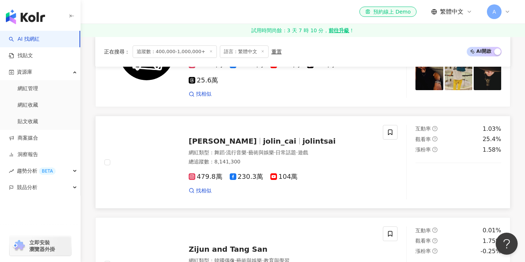
scroll to position [633, 0]
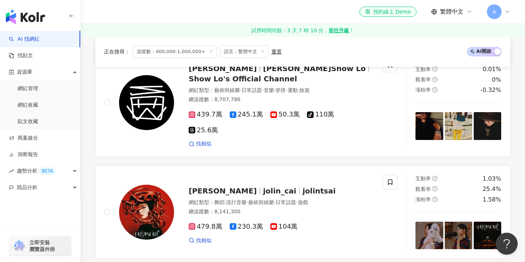
click at [394, 51] on div "正在搜尋 ： 追蹤數：400,000-1,000,000+ 語言：繁體中文 重置 AI 開啟 AI 關閉" at bounding box center [303, 51] width 398 height 12
click at [385, 49] on div "正在搜尋 ： 追蹤數：400,000-1,000,000+ 語言：繁體中文 重置 AI 開啟 AI 關閉" at bounding box center [303, 51] width 398 height 12
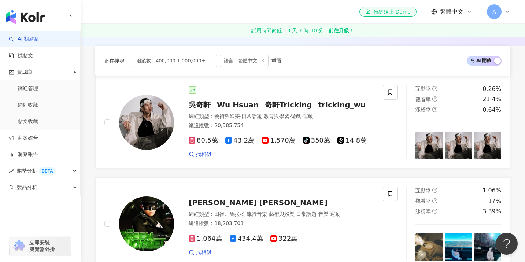
scroll to position [0, 0]
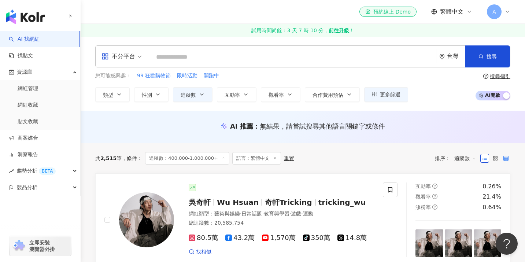
click at [505, 156] on icon at bounding box center [506, 158] width 5 height 5
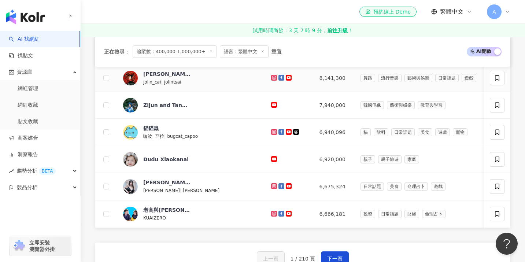
scroll to position [254, 0]
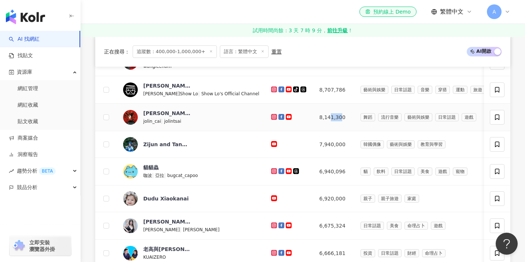
drag, startPoint x: 304, startPoint y: 117, endPoint x: 314, endPoint y: 117, distance: 10.3
click at [314, 117] on td "8,141,300" at bounding box center [334, 117] width 41 height 27
click at [314, 123] on td "8,141,300" at bounding box center [334, 117] width 41 height 27
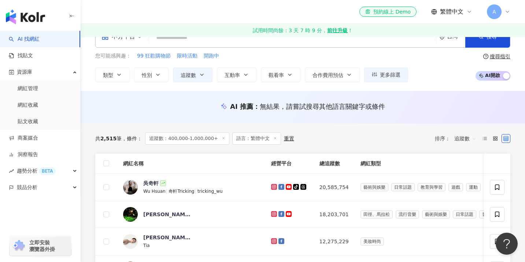
scroll to position [70, 0]
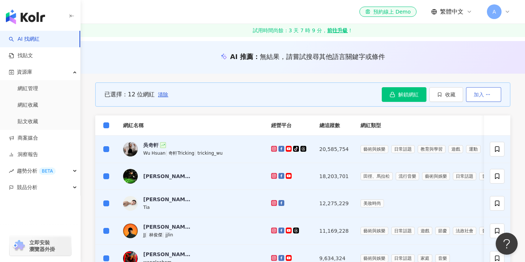
click at [494, 96] on button "加入" at bounding box center [483, 94] width 35 height 15
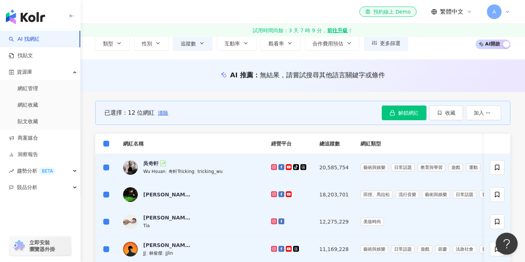
scroll to position [170, 0]
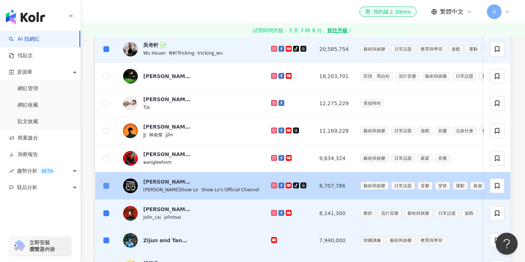
click at [105, 182] on label at bounding box center [106, 186] width 6 height 8
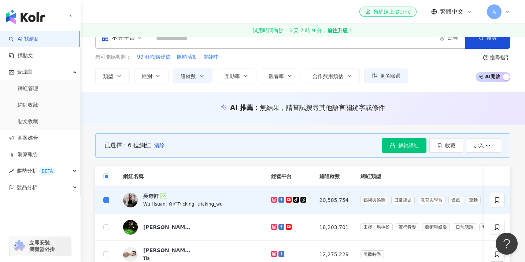
scroll to position [0, 0]
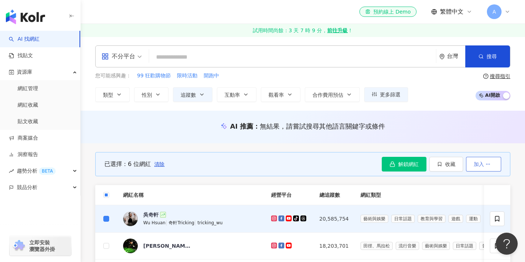
click at [481, 163] on span "加入" at bounding box center [479, 164] width 10 height 6
click at [450, 167] on button "收藏" at bounding box center [447, 164] width 34 height 15
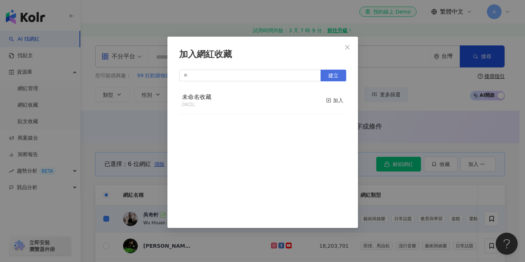
click at [332, 80] on button "建立" at bounding box center [334, 76] width 26 height 12
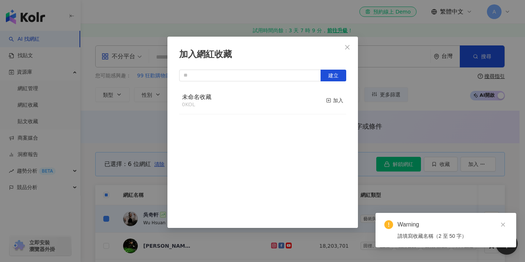
click at [347, 46] on icon "close" at bounding box center [348, 47] width 6 height 6
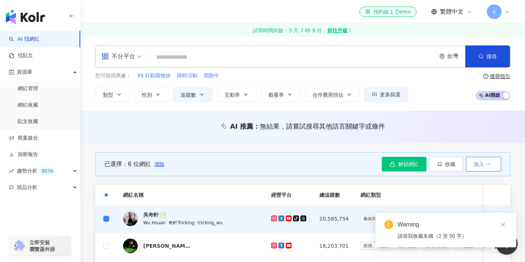
click at [473, 163] on button "加入" at bounding box center [483, 164] width 35 height 15
click at [477, 177] on li "加入洞察報告" at bounding box center [480, 181] width 40 height 15
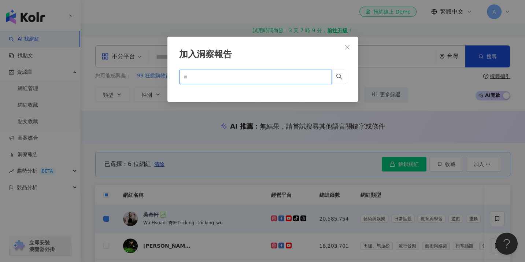
click at [260, 81] on input "text" at bounding box center [253, 77] width 138 height 8
type input "*"
click at [354, 43] on button "Close" at bounding box center [347, 47] width 15 height 15
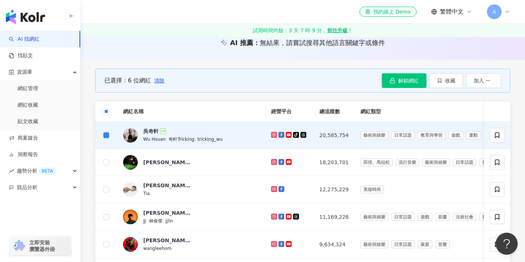
scroll to position [15, 0]
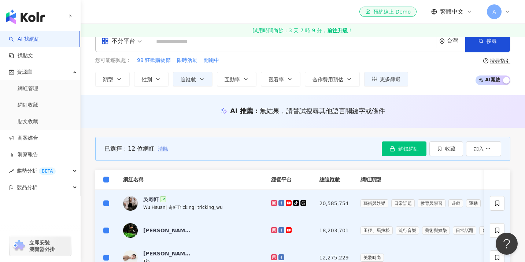
click at [161, 148] on span "清除" at bounding box center [163, 149] width 10 height 6
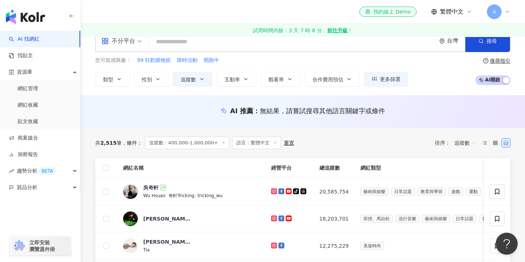
click at [503, 143] on span at bounding box center [506, 143] width 9 height 9
click at [500, 144] on div at bounding box center [496, 143] width 30 height 9
drag, startPoint x: 495, startPoint y: 144, endPoint x: 490, endPoint y: 144, distance: 4.4
click at [495, 144] on icon at bounding box center [495, 142] width 5 height 5
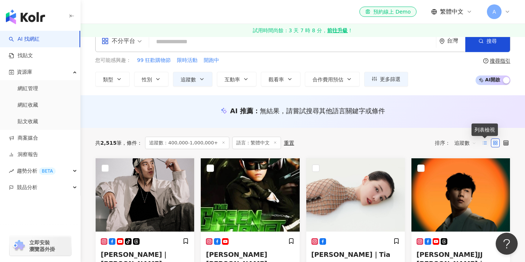
click at [484, 143] on icon at bounding box center [484, 142] width 5 height 5
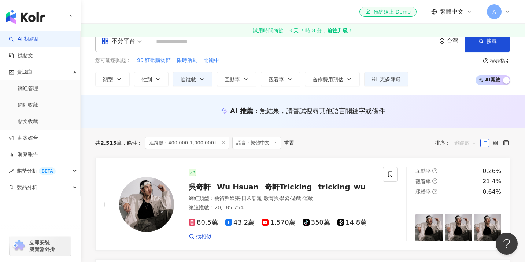
click at [472, 143] on span "追蹤數" at bounding box center [466, 143] width 22 height 12
click at [388, 146] on div "共 2,515 筆 條件 ： 追蹤數：400,000-1,000,000+ 語言：繁體中文 重置 排序： 追蹤數" at bounding box center [302, 143] width 415 height 12
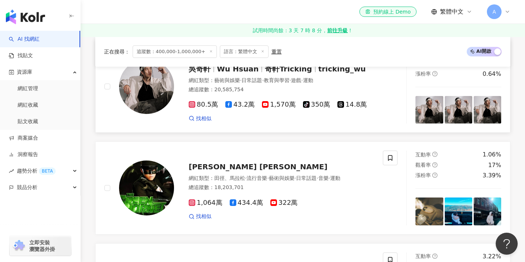
scroll to position [112, 0]
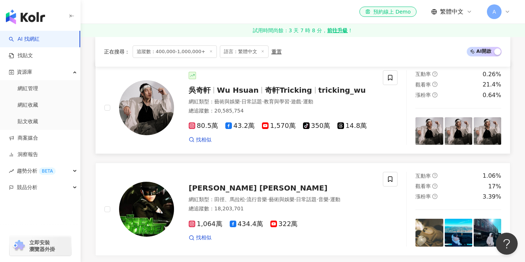
click at [104, 106] on div "吳奇軒 Wu Hsuan 奇軒Tricking tricking_wu 網紅類型 ： 藝術與娛樂 · 日常話題 · 教育與學習 · 遊戲 · 運動 總追蹤數 …" at bounding box center [251, 107] width 311 height 74
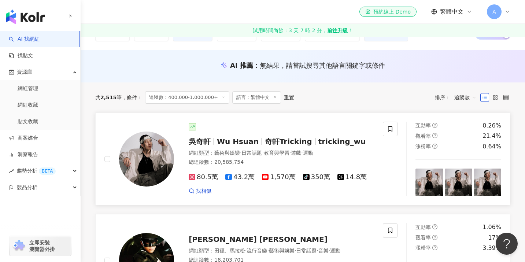
scroll to position [64, 0]
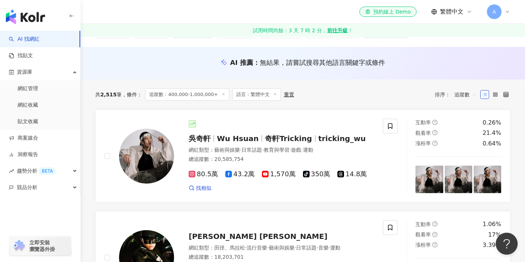
click at [344, 102] on div "共 2,515 筆 條件 ： 追蹤數：400,000-1,000,000+ 語言：繁體中文 重置 排序： 追蹤數" at bounding box center [302, 95] width 415 height 30
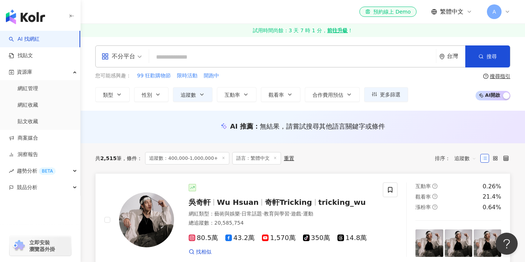
scroll to position [12, 0]
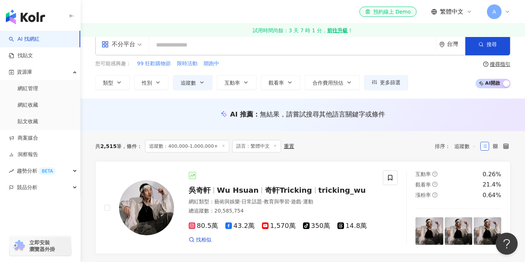
drag, startPoint x: 245, startPoint y: 147, endPoint x: 330, endPoint y: 2, distance: 168.4
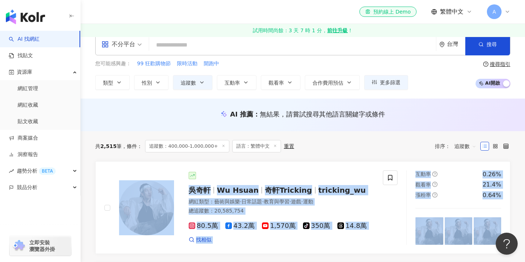
copy link "吳奇軒 Wu Hsuan 奇軒Tricking tricking_wu 網紅類型 ： 藝術與娛樂 · 日常話題 · 教育與學習 · 遊戲 · 運動 總追蹤數 …"
click at [205, 226] on span "80.5萬" at bounding box center [203, 226] width 29 height 8
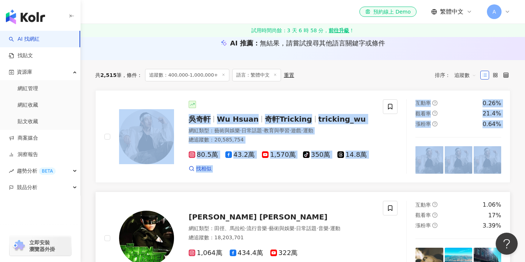
scroll to position [218, 0]
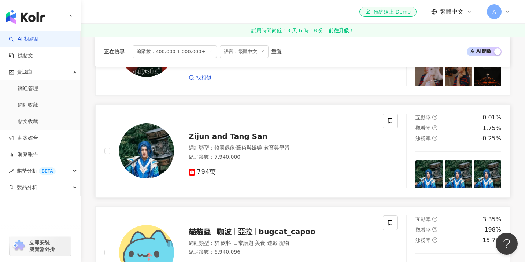
scroll to position [796, 0]
click at [232, 132] on span "Zijun and Tang San" at bounding box center [228, 136] width 79 height 9
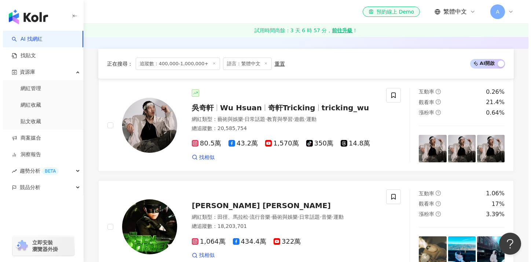
scroll to position [0, 0]
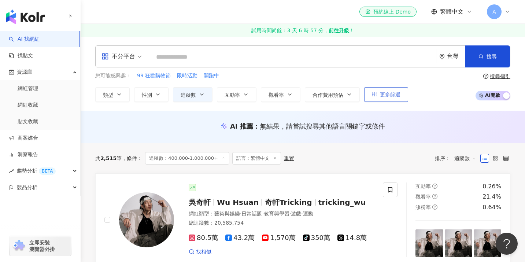
click at [382, 95] on span "更多篩選" at bounding box center [390, 95] width 21 height 6
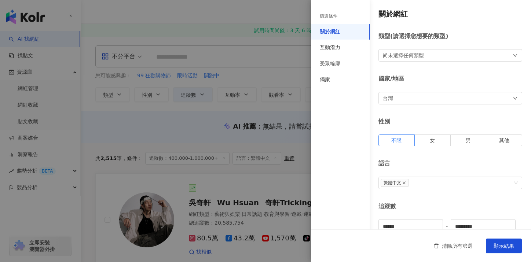
click at [408, 51] on div "尚未選擇任何類型" at bounding box center [450, 55] width 144 height 12
click at [346, 115] on div "篩選條件 關於網紅 互動潛力 受眾輪廓 獨家" at bounding box center [340, 135] width 59 height 253
click at [399, 99] on div "台灣" at bounding box center [450, 98] width 144 height 12
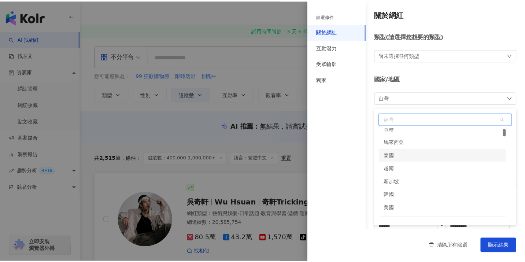
scroll to position [85, 0]
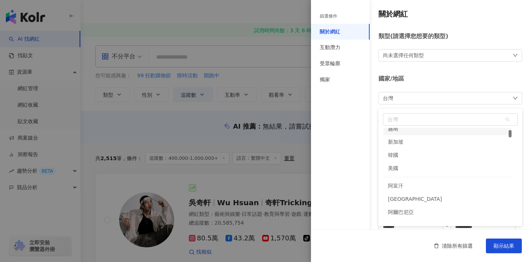
click at [464, 92] on div "國家/地區 台灣 台灣 th vn sg 越南 新加坡 韓國 美國 阿富汗 奧蘭群島 阿爾巴尼亞 阿爾及利亞 美屬薩摩亞" at bounding box center [450, 89] width 144 height 29
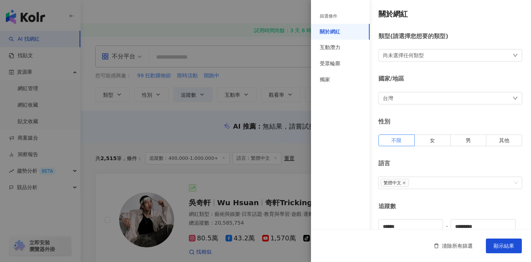
click at [254, 168] on div at bounding box center [265, 131] width 531 height 262
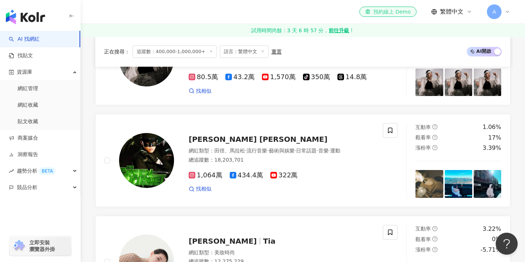
scroll to position [155, 0]
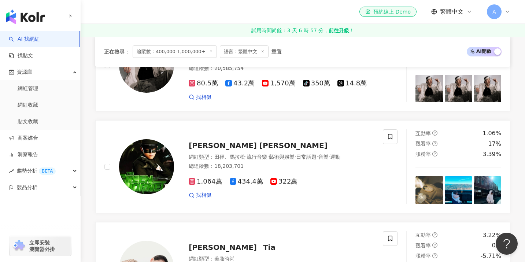
click at [509, 11] on icon at bounding box center [508, 12] width 6 height 6
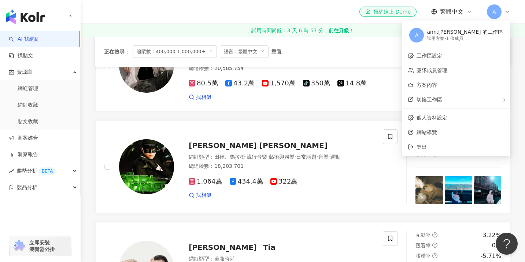
click at [364, 54] on div "正在搜尋 ： 追蹤數：400,000-1,000,000+ 語言：繁體中文 重置 AI 開啟 AI 關閉" at bounding box center [303, 51] width 398 height 12
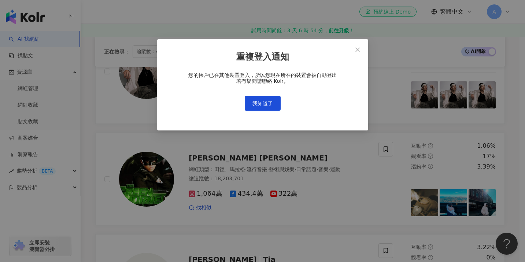
click at [310, 98] on div "我知道了" at bounding box center [263, 103] width 188 height 15
click at [247, 99] on button "我知道了" at bounding box center [263, 103] width 36 height 15
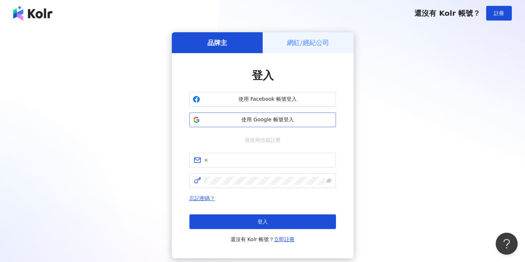
click at [254, 118] on span "使用 Google 帳號登入" at bounding box center [268, 119] width 130 height 7
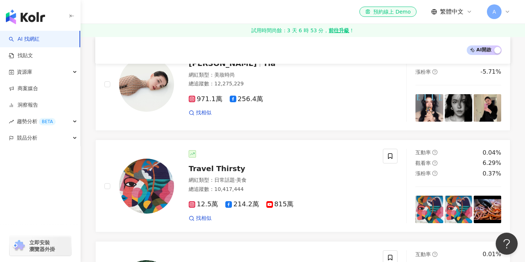
scroll to position [379, 0]
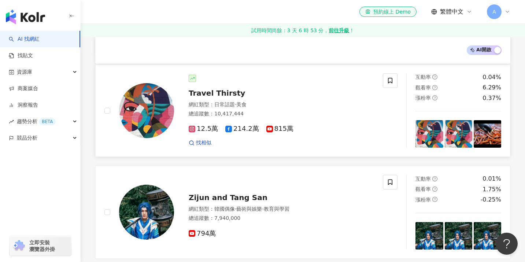
click at [321, 112] on div "總追蹤數 ： 10,417,444" at bounding box center [281, 113] width 185 height 7
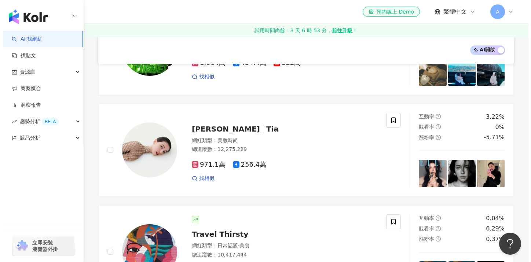
scroll to position [0, 0]
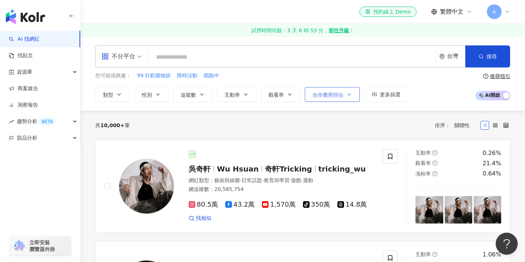
click at [333, 92] on span "合作費用預估" at bounding box center [328, 95] width 31 height 6
click at [217, 95] on div "類型 性別 追蹤數 互動率 觀看率 合作費用預估 更多篩選 選擇合作費用預估 ： 幣別 ： 新台幣 ( TWD ) 不限 限制金額 $ * - $ *****…" at bounding box center [251, 94] width 313 height 15
click at [196, 94] on button "追蹤數" at bounding box center [193, 94] width 40 height 15
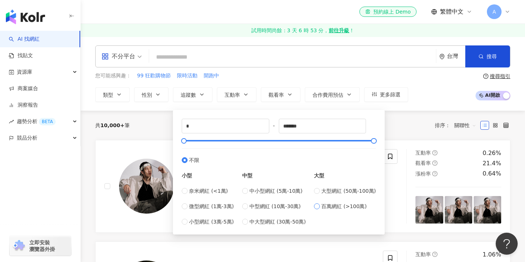
click at [343, 209] on span "百萬網紅 (>100萬)" at bounding box center [343, 206] width 45 height 8
type input "*******"
type input "*********"
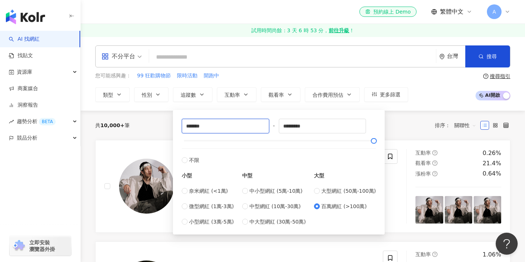
drag, startPoint x: 222, startPoint y: 126, endPoint x: 143, endPoint y: 123, distance: 79.2
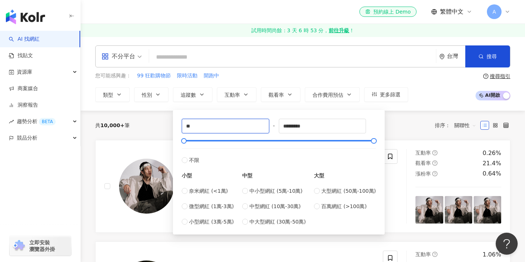
type input "*"
type input "******"
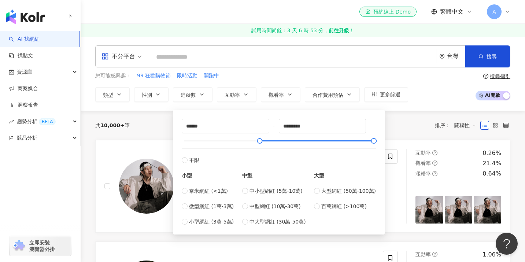
click at [151, 133] on div "共 10,000+ 筆 排序： 關聯性" at bounding box center [302, 125] width 415 height 29
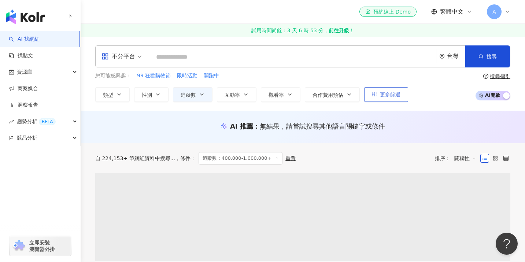
click at [386, 96] on span "更多篩選" at bounding box center [390, 95] width 21 height 6
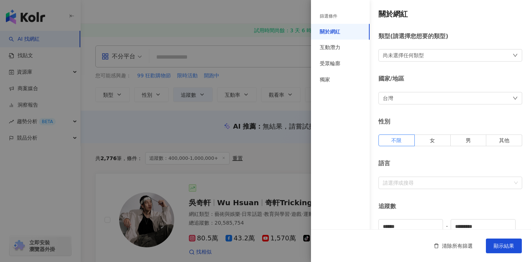
click at [438, 53] on div "尚未選擇任何類型" at bounding box center [450, 55] width 144 height 12
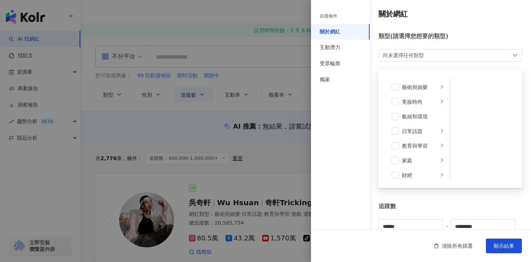
click at [439, 54] on div "尚未選擇任何類型 藝術與娛樂 美妝時尚 氣候和環境 日常話題 教育與學習 家庭 財經 美食 命理占卜 遊戲 法政社會 生活風格 影視娛樂 醫療與健康 寵物 攝…" at bounding box center [450, 55] width 144 height 12
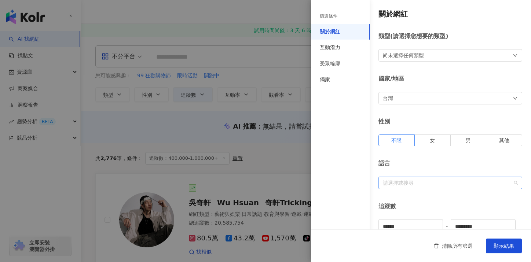
click at [433, 185] on div at bounding box center [446, 182] width 133 height 5
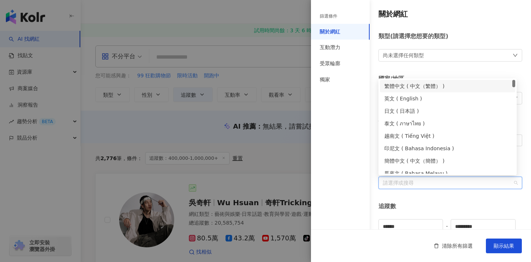
click at [427, 84] on div "繁體中文 ( 中文（繁體） )" at bounding box center [447, 86] width 126 height 8
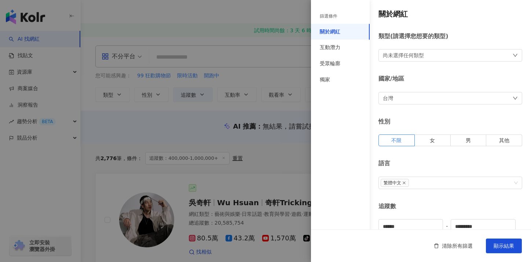
click at [455, 195] on div "關於網紅 類型 ( 請選擇您想要的類型 ) 尚未選擇任何類型 國家/地區 台灣 性別 不限 女 男 其他 語言 繁體中文 追蹤數 ****** - *****…" at bounding box center [421, 260] width 220 height 521
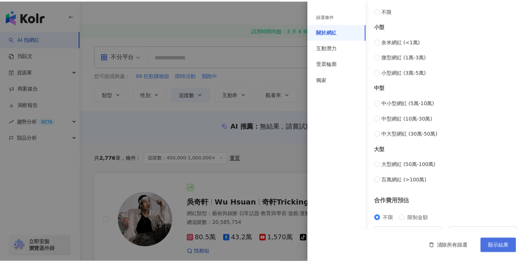
scroll to position [291, 0]
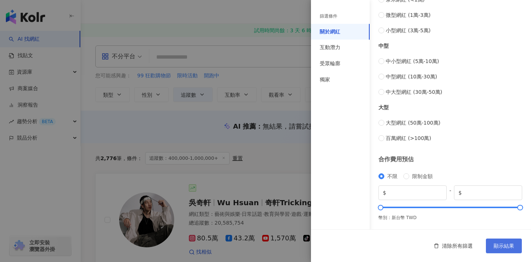
click at [496, 248] on span "顯示結果" at bounding box center [503, 246] width 21 height 6
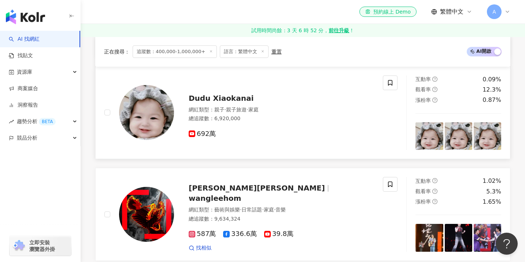
scroll to position [526, 0]
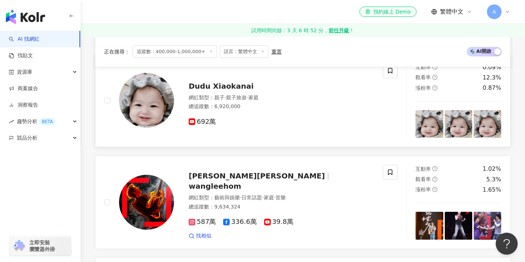
click at [234, 88] on span "Dudu Xiaokanai" at bounding box center [221, 86] width 65 height 9
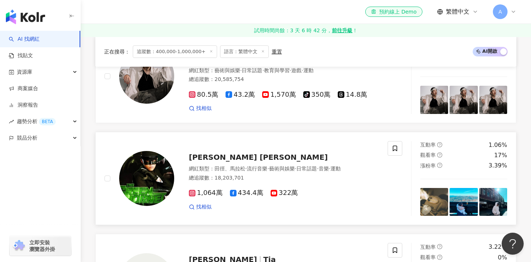
scroll to position [0, 0]
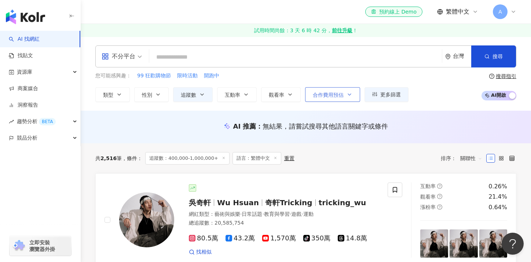
click at [327, 99] on button "合作費用預估" at bounding box center [332, 94] width 55 height 15
click at [209, 132] on div "AI 推薦 ： 無結果，請嘗試搜尋其他語言關鍵字或條件" at bounding box center [306, 129] width 450 height 14
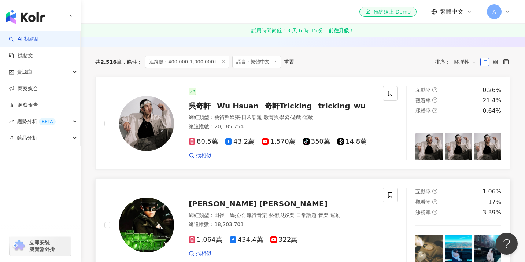
scroll to position [89, 0]
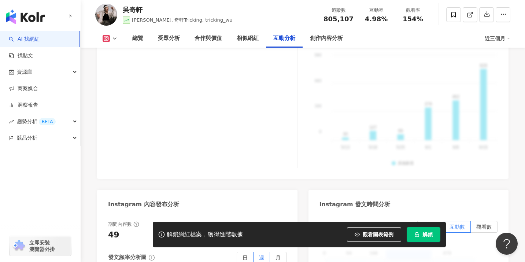
scroll to position [1813, 0]
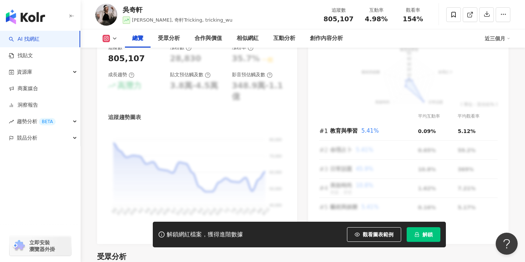
scroll to position [121, 0]
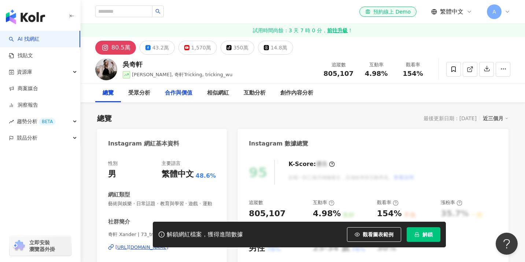
scroll to position [57, 0]
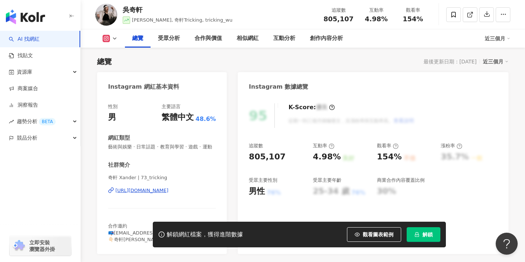
click at [169, 191] on div "https://www.instagram.com/73_tricking/" at bounding box center [141, 190] width 53 height 7
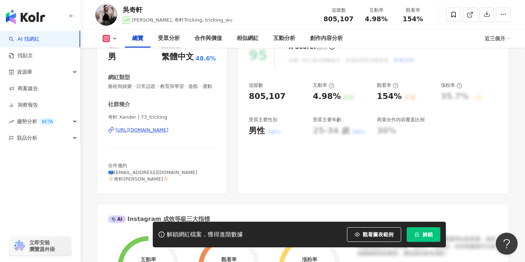
scroll to position [3, 0]
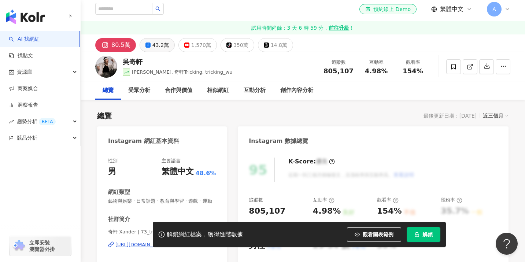
click at [152, 44] on div "43.2萬" at bounding box center [160, 45] width 16 height 10
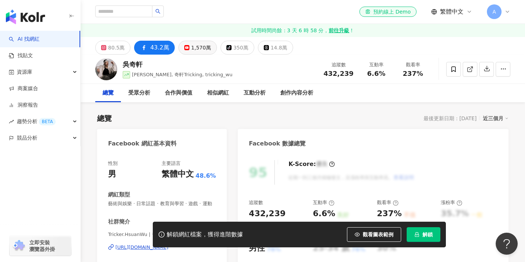
click at [185, 48] on rect at bounding box center [187, 47] width 4 height 3
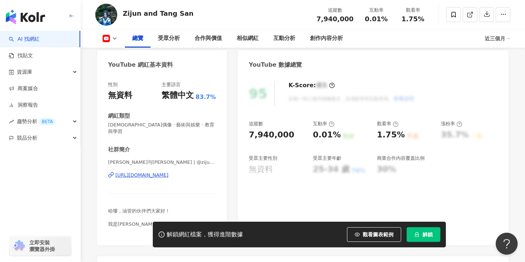
scroll to position [78, 0]
click at [169, 172] on div "https://www.youtube.com/channel/UC6ik7KPV5oL914e4LkpQMpA" at bounding box center [141, 175] width 53 height 7
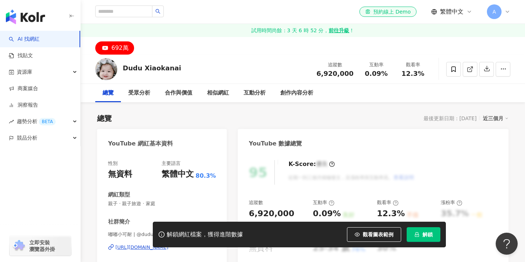
click at [115, 46] on div "692萬" at bounding box center [119, 48] width 17 height 10
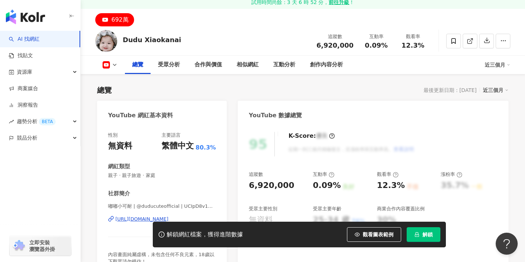
scroll to position [62, 0]
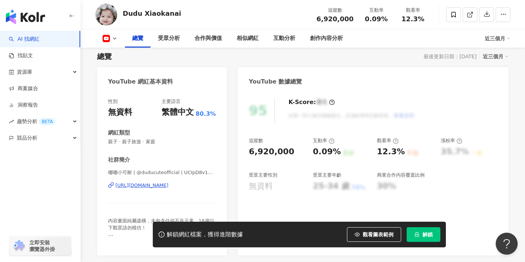
click at [150, 182] on div "嘟嘟小可耐 | @duducuteofficial | UCIpD8v1Qt7-DbSFUumF-ghg https://www.youtube.com/ch…" at bounding box center [162, 190] width 108 height 43
click at [147, 187] on div "https://www.youtube.com/channel/UCIpD8v1Qt7-DbSFUumF-ghg" at bounding box center [141, 185] width 53 height 7
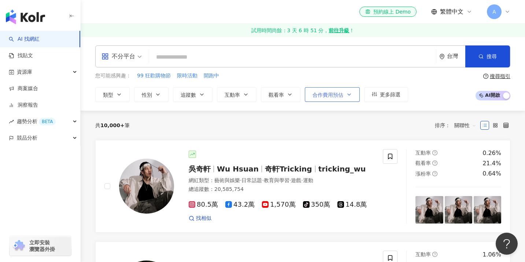
click at [325, 98] on button "合作費用預估" at bounding box center [332, 94] width 55 height 15
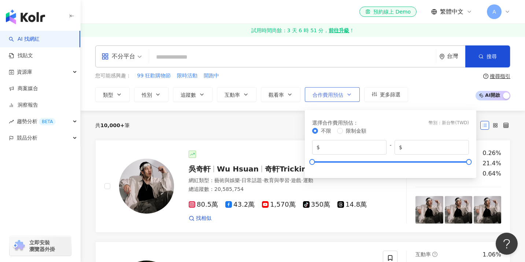
click at [326, 99] on button "合作費用預估" at bounding box center [332, 94] width 55 height 15
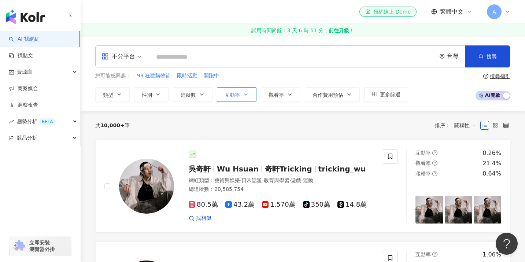
click at [228, 97] on span "互動率" at bounding box center [232, 95] width 15 height 6
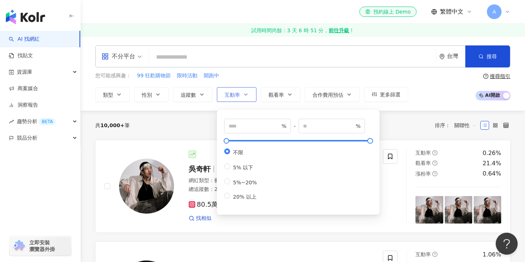
click at [229, 98] on button "互動率" at bounding box center [237, 94] width 40 height 15
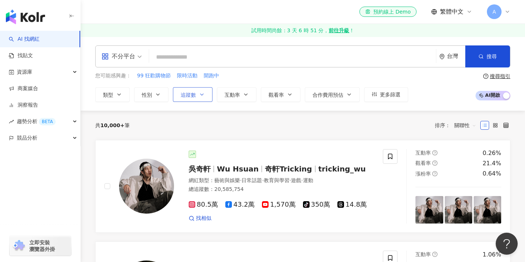
click at [195, 95] on span "追蹤數" at bounding box center [188, 95] width 15 height 6
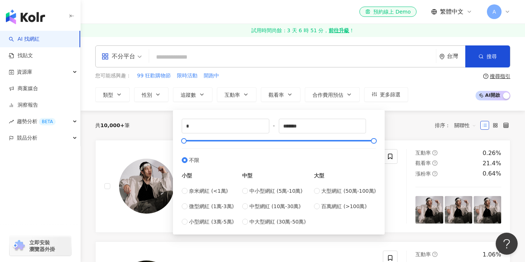
click at [334, 211] on div "大型 大型網紅 (50萬-100萬) 百萬網紅 (>100萬)" at bounding box center [345, 195] width 62 height 62
click at [335, 209] on span "百萬網紅 (>100萬)" at bounding box center [343, 206] width 45 height 8
type input "*******"
type input "*********"
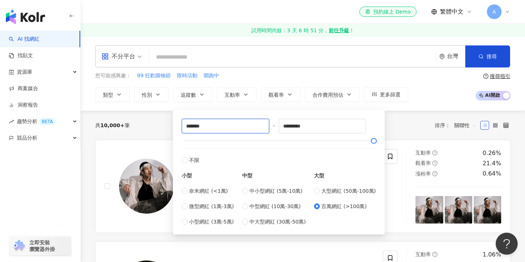
drag, startPoint x: 216, startPoint y: 125, endPoint x: 151, endPoint y: 110, distance: 66.8
type input "******"
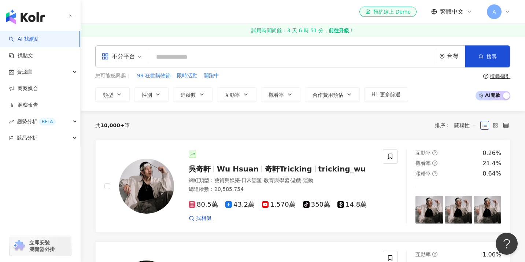
click at [165, 125] on div "共 10,000+ 筆 排序： 關聯性" at bounding box center [302, 125] width 415 height 12
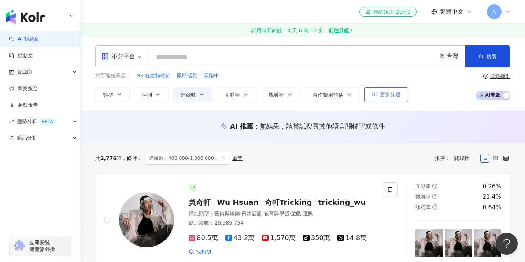
click at [378, 89] on button "更多篩選" at bounding box center [386, 94] width 44 height 15
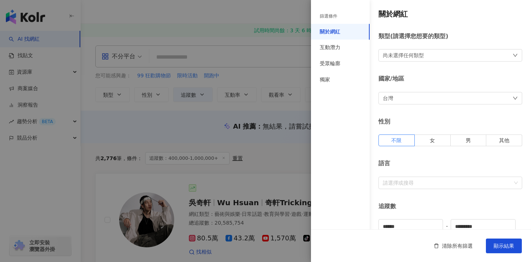
click at [411, 99] on div "台灣" at bounding box center [450, 98] width 144 height 12
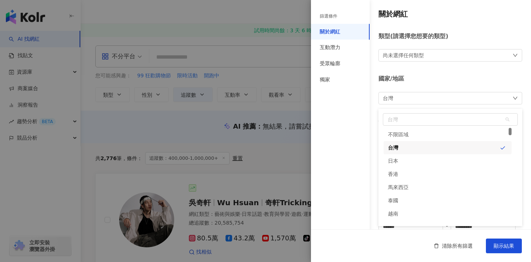
click at [419, 83] on div "國家/地區 [GEOGRAPHIC_DATA] tw jp 不限區域 台灣 日本 [GEOGRAPHIC_DATA] 新加坡" at bounding box center [450, 89] width 144 height 29
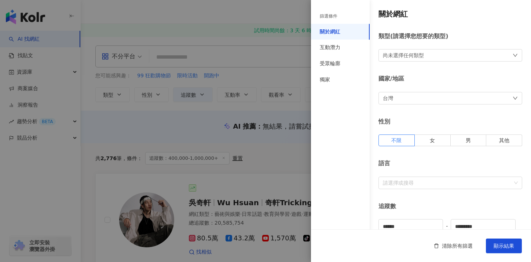
click at [424, 58] on div "尚未選擇任何類型" at bounding box center [450, 55] width 144 height 12
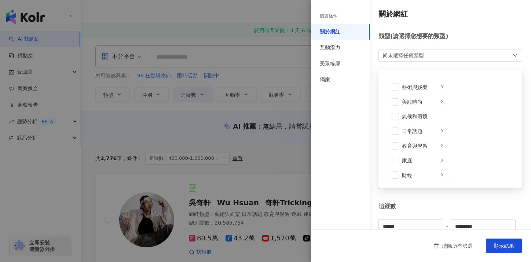
click at [354, 125] on div "篩選條件 關於網紅 互動潛力 受眾輪廓 獨家" at bounding box center [340, 135] width 59 height 253
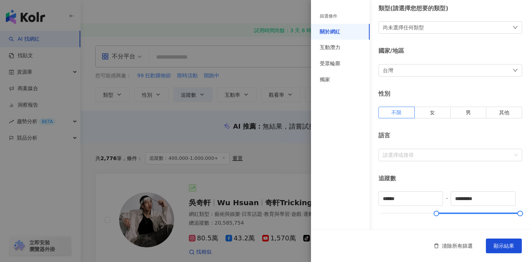
scroll to position [42, 0]
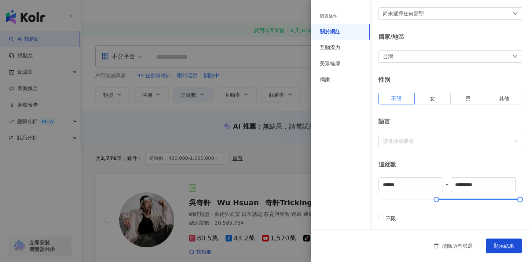
click at [416, 147] on div "關於網紅 類型 ( 請選擇您想要的類型 ) 尚未選擇任何類型 國家/地區 台灣 性別 不限 女 男 其他 語言 請選擇或搜尋 追蹤數 ****** - ***…" at bounding box center [421, 218] width 220 height 521
click at [419, 140] on div at bounding box center [446, 140] width 133 height 5
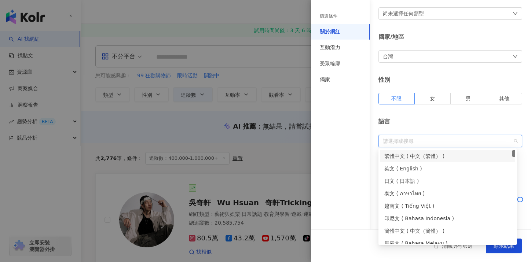
click at [427, 155] on div "繁體中文 ( 中文（繁體） )" at bounding box center [447, 156] width 126 height 8
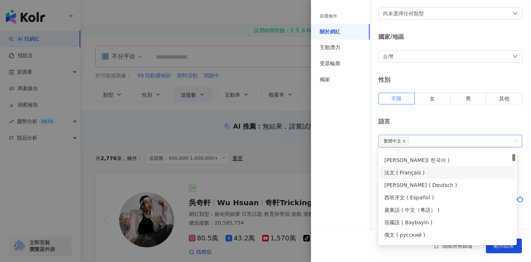
scroll to position [239, 0]
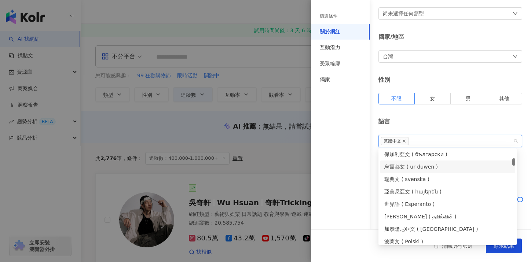
click at [361, 164] on div "篩選條件 關於網紅 互動潛力 受眾輪廓 獨家" at bounding box center [340, 135] width 59 height 253
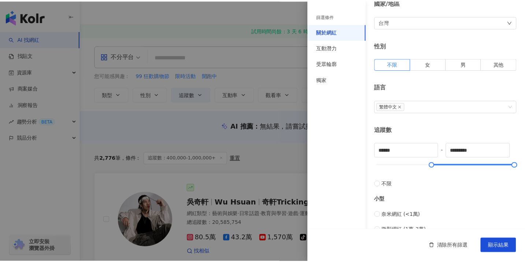
scroll to position [166, 0]
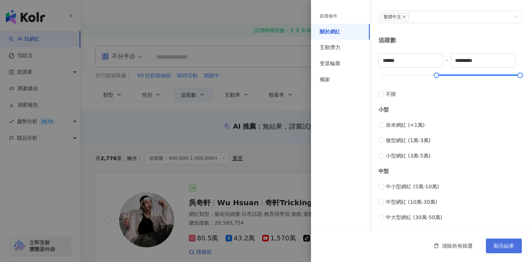
click at [495, 247] on span "顯示結果" at bounding box center [503, 246] width 21 height 6
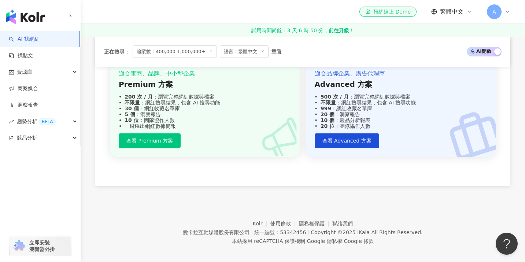
scroll to position [1478, 0]
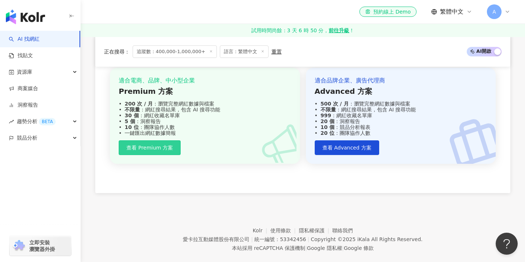
click at [159, 150] on button "查看 Premium 方案" at bounding box center [150, 147] width 62 height 15
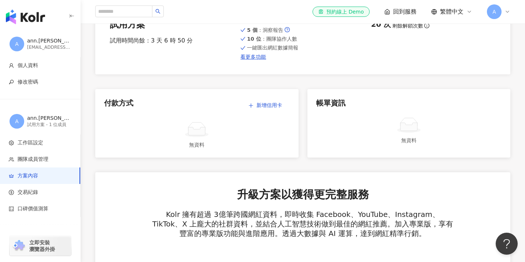
scroll to position [26, 0]
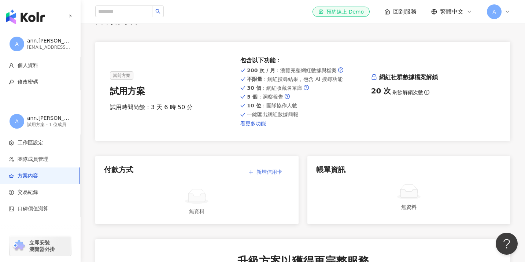
click at [265, 171] on span "新增信用卡" at bounding box center [270, 172] width 26 height 6
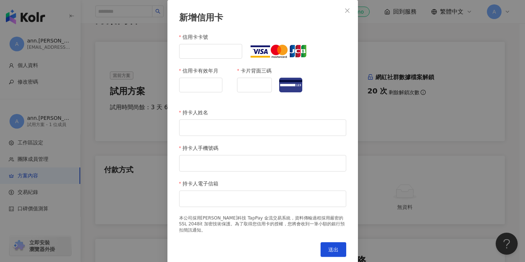
click at [399, 143] on div "新增信用卡 信用卡卡號 信用卡有效年月 卡片背面三碼 持卡人姓名 持卡人手機號碼 持卡人電子信箱 本公司採用喬睿科技 TapPay 金流交易系統，資料傳輸過程…" at bounding box center [262, 131] width 525 height 262
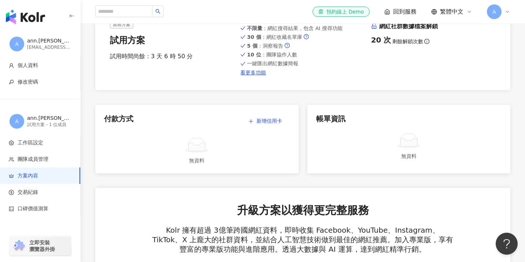
scroll to position [28, 0]
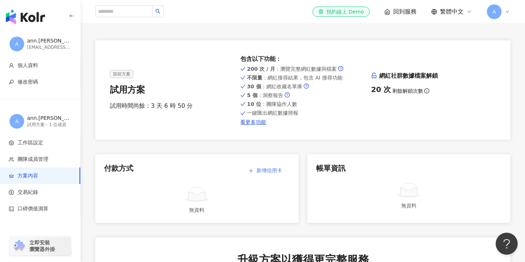
click at [260, 176] on button "新增信用卡" at bounding box center [265, 170] width 49 height 15
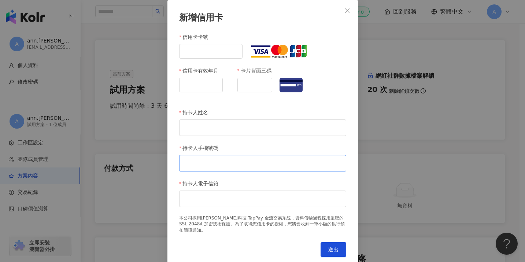
click at [264, 172] on form "持卡人姓名 持卡人手機號碼 持卡人電子信箱" at bounding box center [262, 161] width 167 height 107
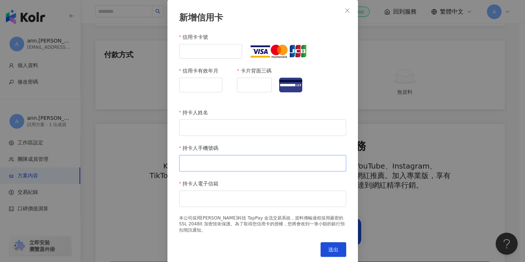
scroll to position [128, 0]
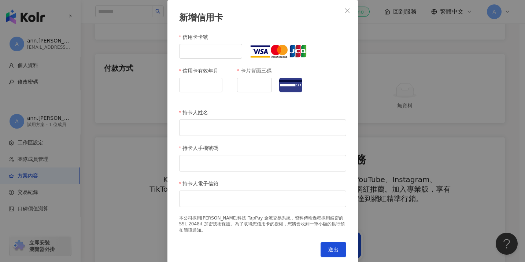
click at [348, 11] on icon "close" at bounding box center [348, 11] width 6 height 6
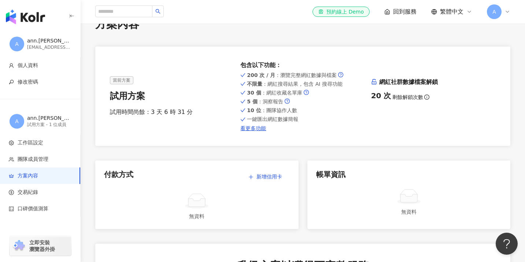
scroll to position [0, 0]
